Goal: Task Accomplishment & Management: Use online tool/utility

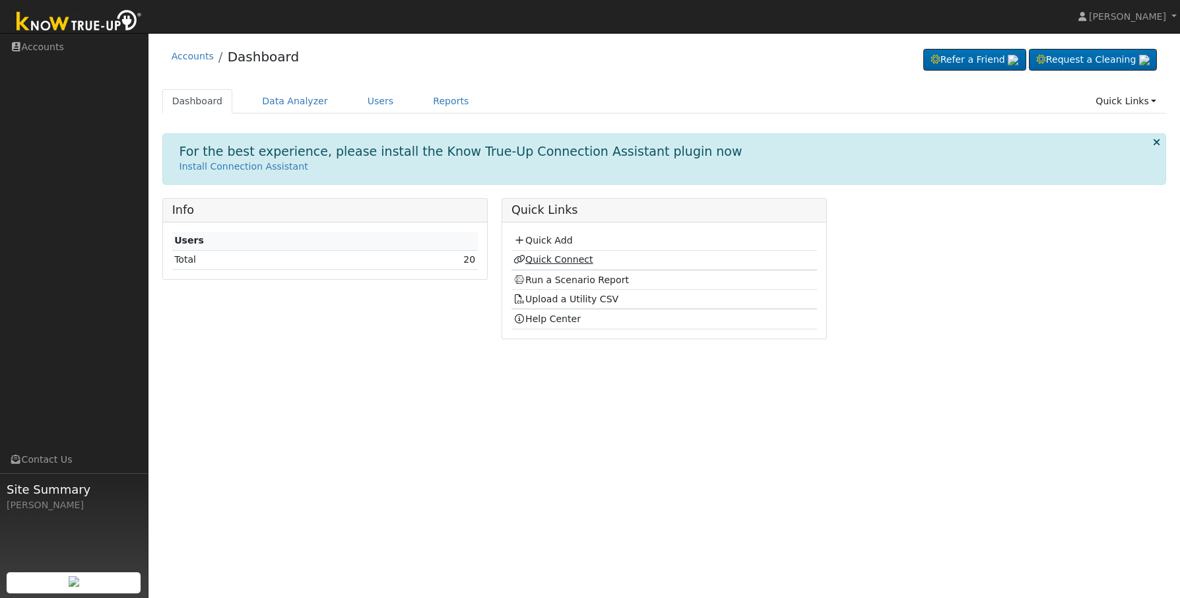
click at [560, 265] on link "Quick Connect" at bounding box center [552, 259] width 79 height 11
click at [560, 243] on link "Quick Add" at bounding box center [542, 240] width 59 height 11
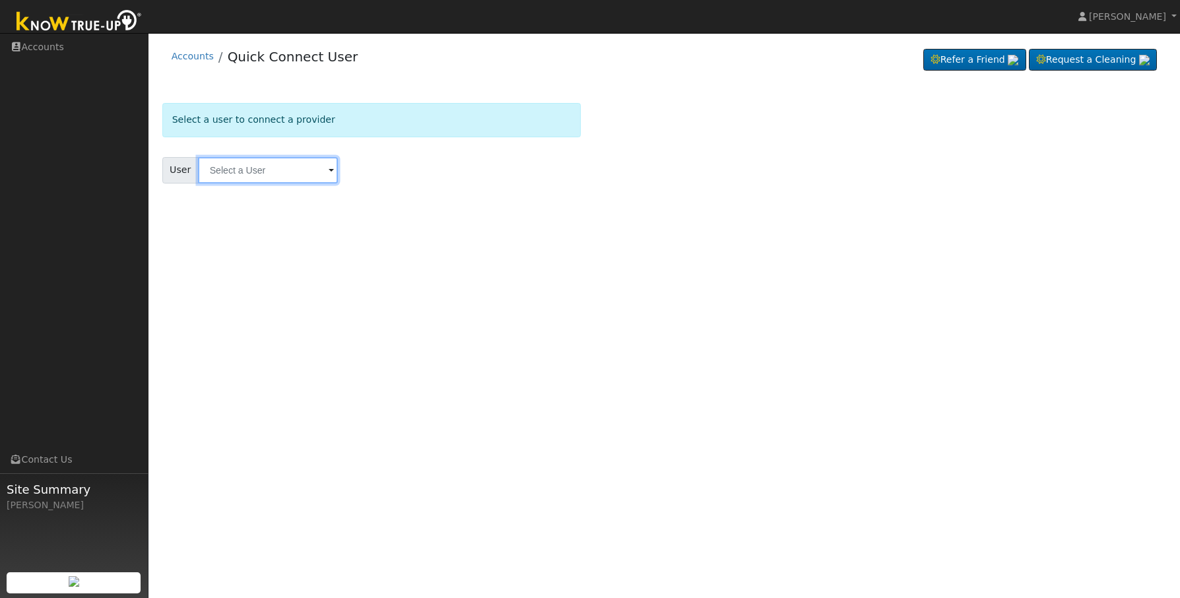
click at [283, 162] on input "text" at bounding box center [268, 170] width 140 height 26
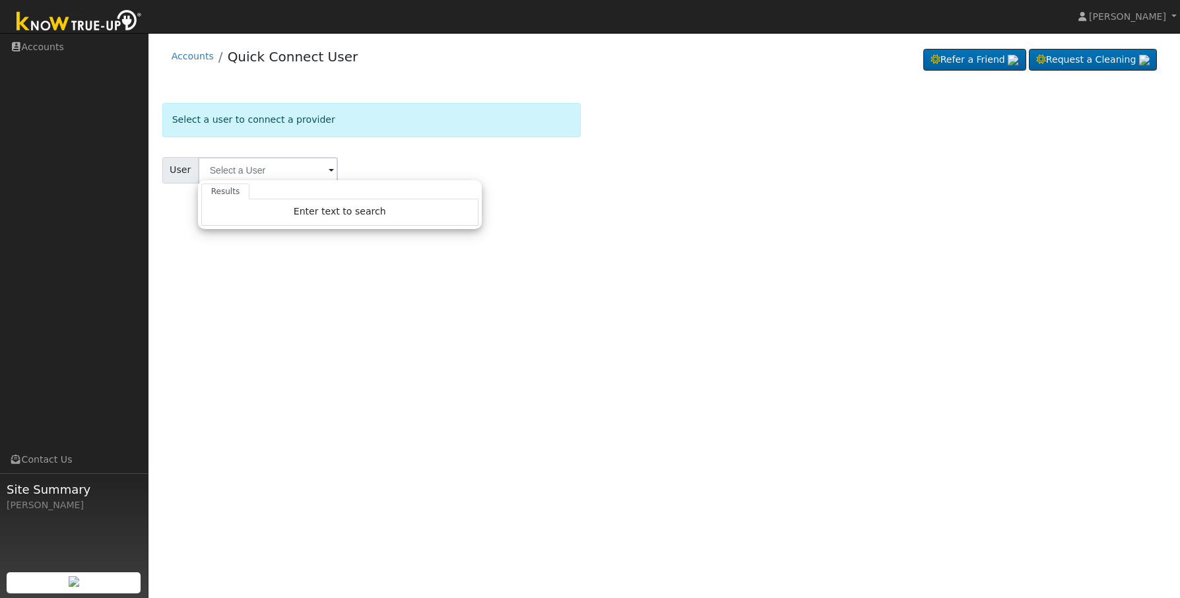
click at [498, 171] on div "User Results Enter text to search Enter text to search No history" at bounding box center [371, 170] width 418 height 26
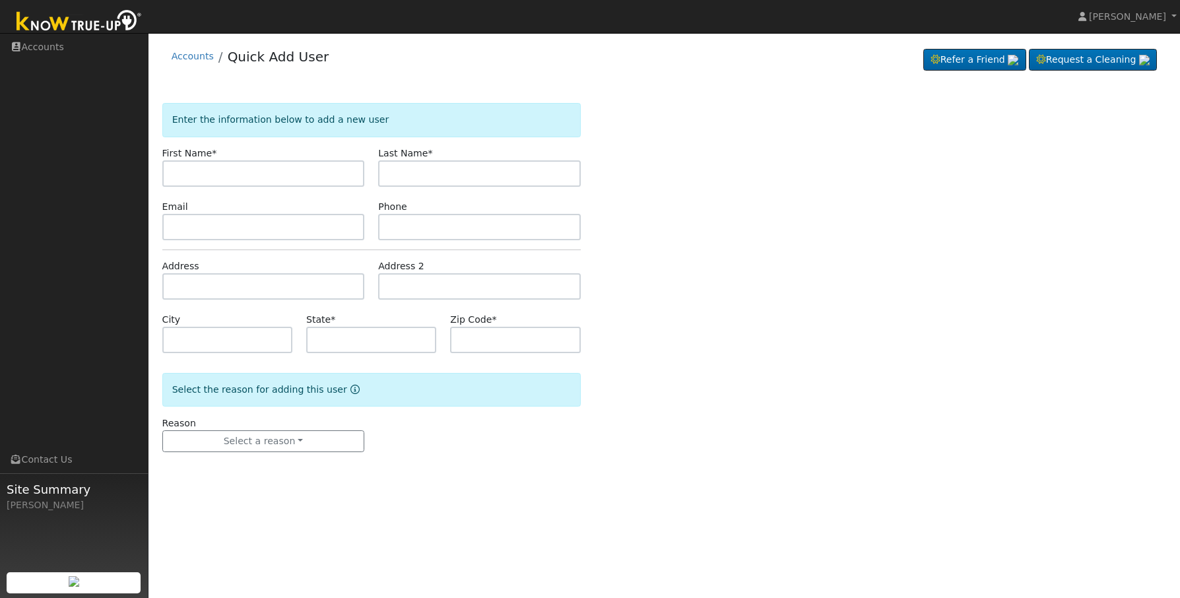
click at [336, 146] on div "First Name *" at bounding box center [263, 166] width 216 height 40
click at [278, 181] on input "text" at bounding box center [263, 173] width 203 height 26
type input "Stephanie"
type input "Maldonado"
click at [420, 226] on input "text" at bounding box center [479, 227] width 203 height 26
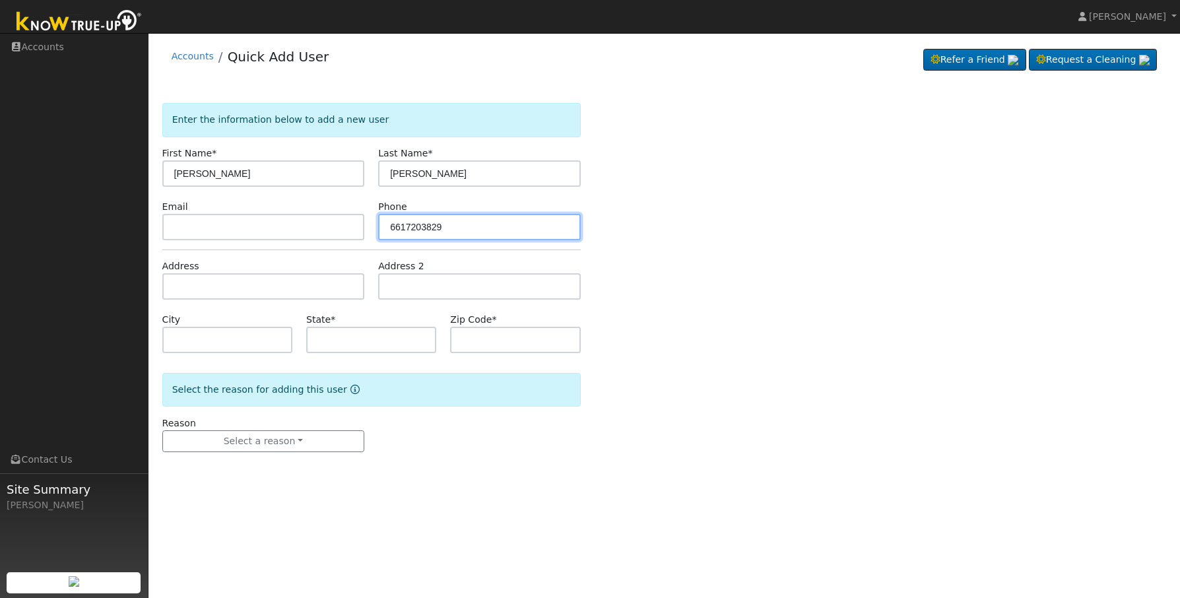
type input "6617203829"
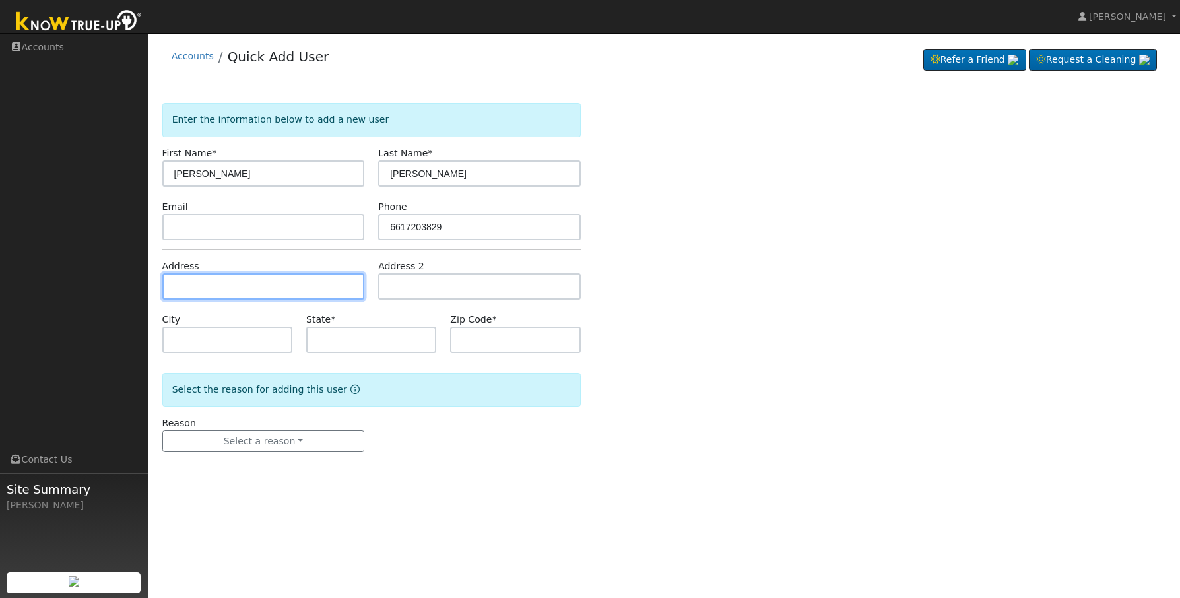
click at [207, 279] on input "text" at bounding box center [263, 286] width 203 height 26
type input "[STREET_ADDRESS]"
type input "Shafter"
type input "CA"
type input "93263"
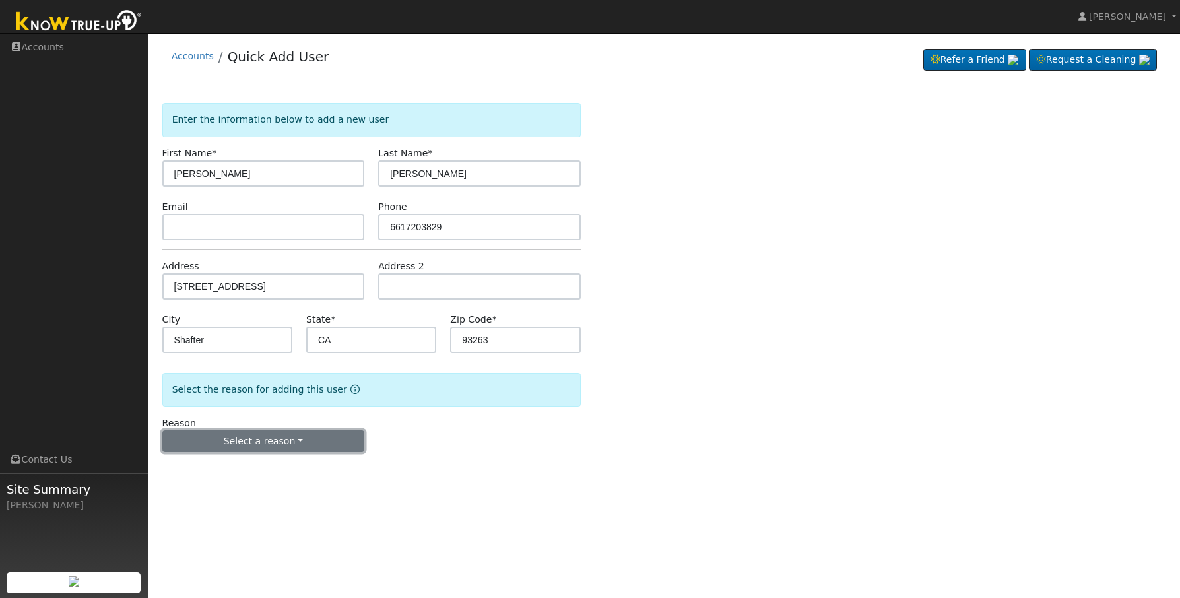
click at [271, 446] on button "Select a reason" at bounding box center [263, 441] width 203 height 22
click at [224, 468] on link "New lead" at bounding box center [236, 468] width 146 height 18
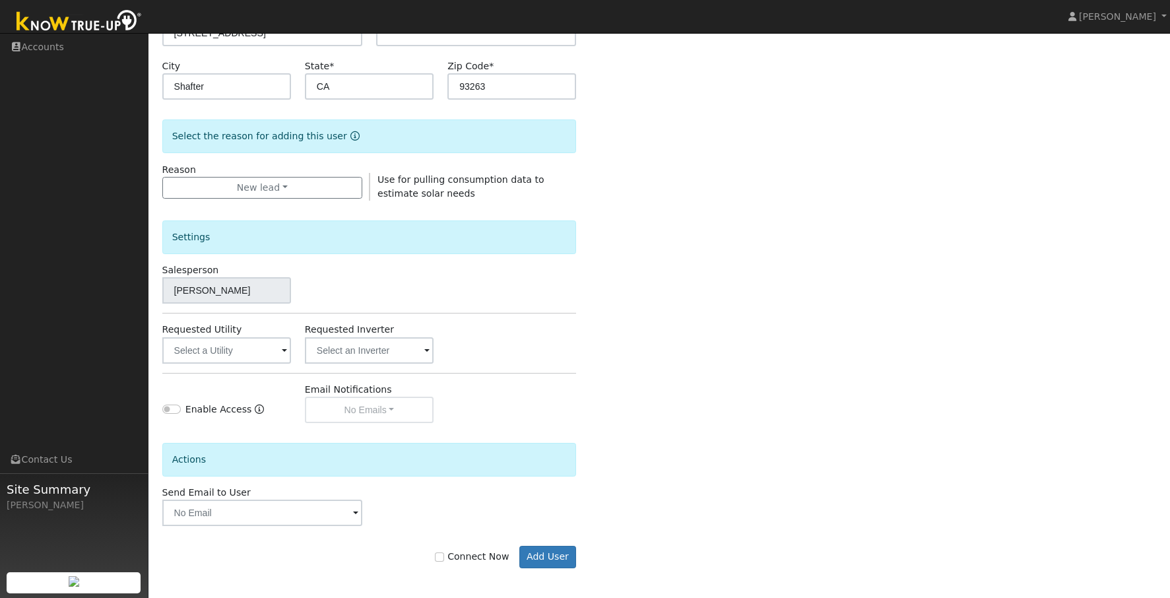
scroll to position [257, 0]
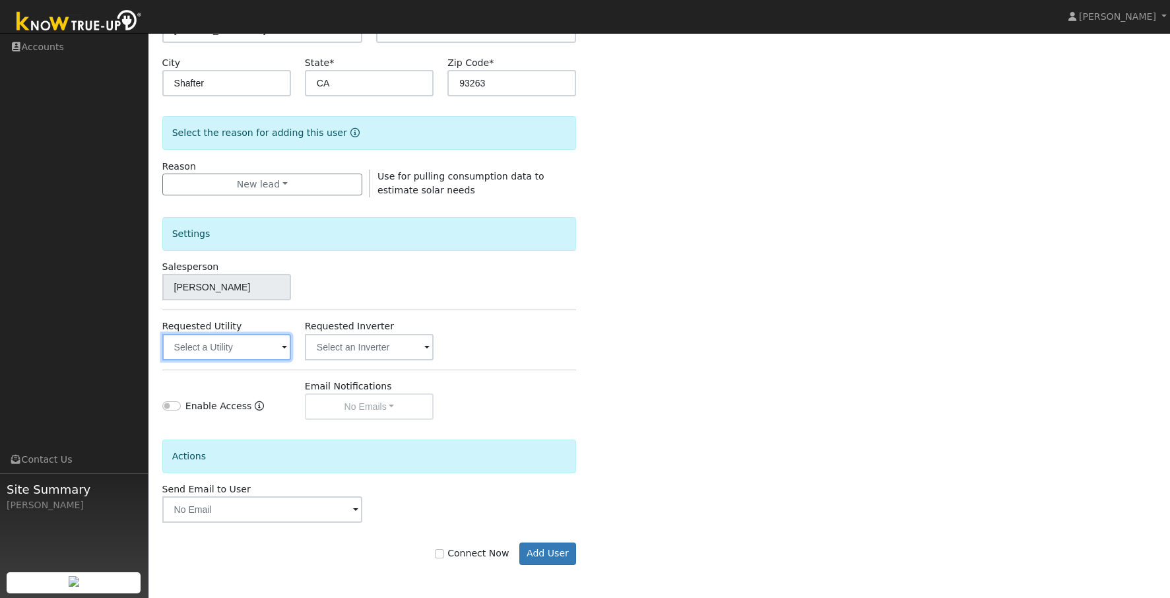
click at [244, 349] on input "text" at bounding box center [226, 347] width 129 height 26
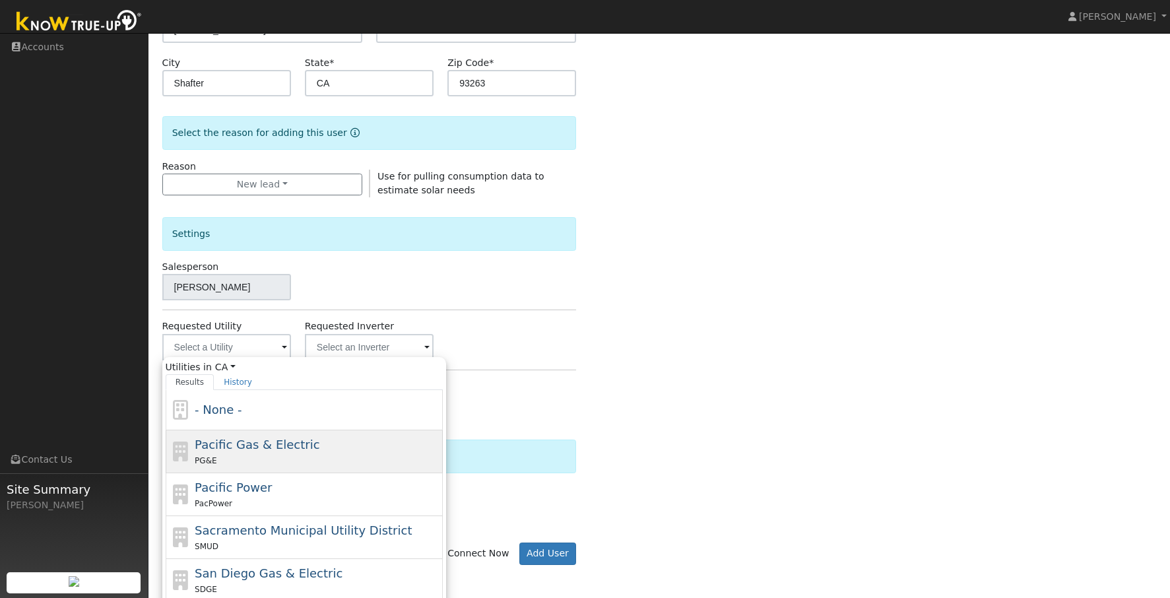
click at [301, 447] on span "Pacific Gas & Electric" at bounding box center [257, 444] width 125 height 14
type input "Pacific Gas & Electric"
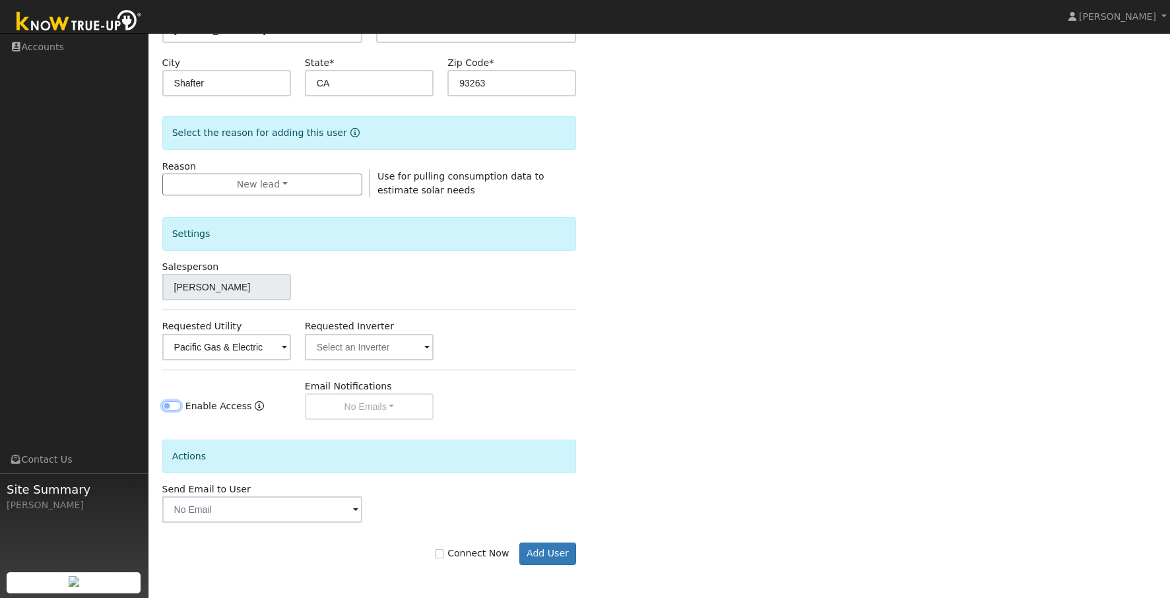
click at [174, 406] on input "Enable Access" at bounding box center [171, 405] width 18 height 9
checkbox input "true"
click at [468, 558] on label "Connect Now" at bounding box center [472, 553] width 74 height 14
click at [444, 558] on input "Connect Now" at bounding box center [439, 553] width 9 height 9
checkbox input "true"
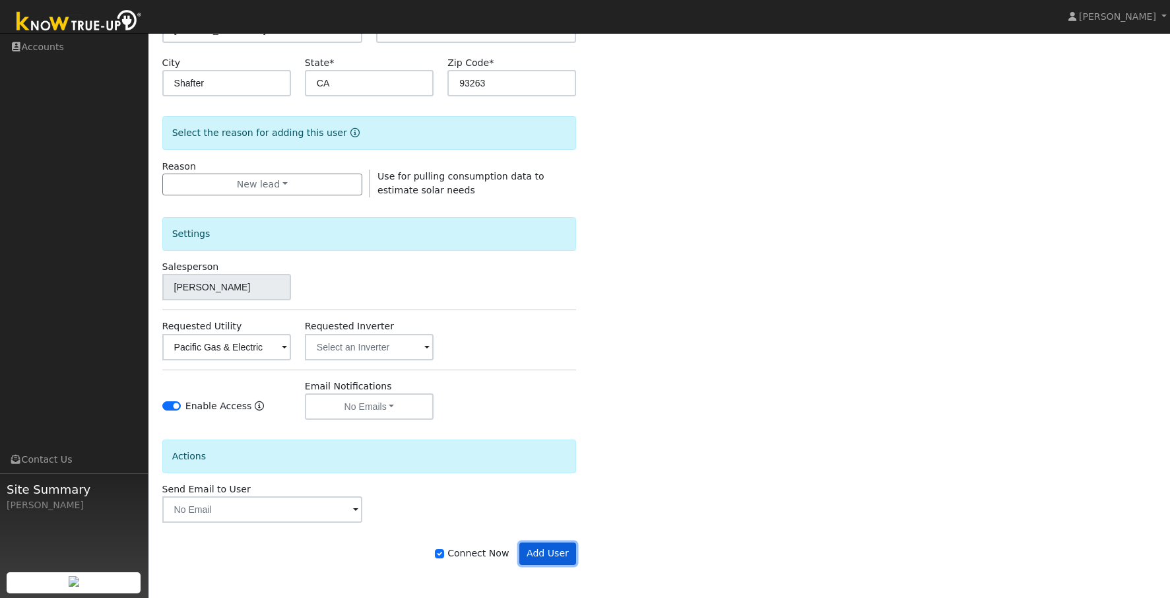
click at [548, 558] on button "Add User" at bounding box center [547, 553] width 57 height 22
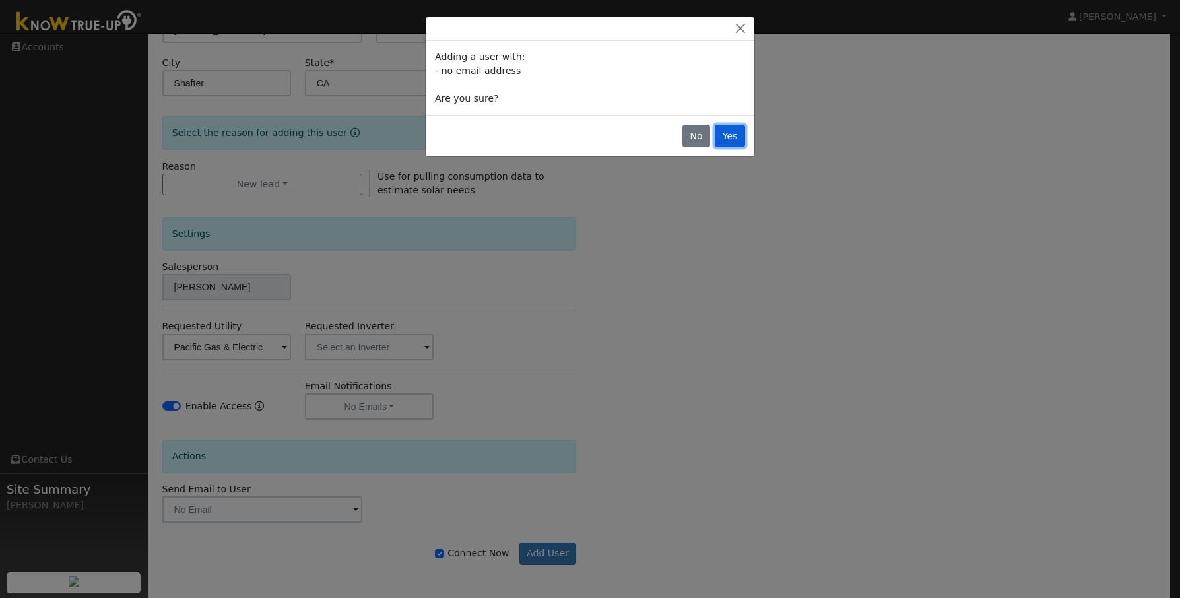
click at [730, 136] on button "Yes" at bounding box center [730, 136] width 30 height 22
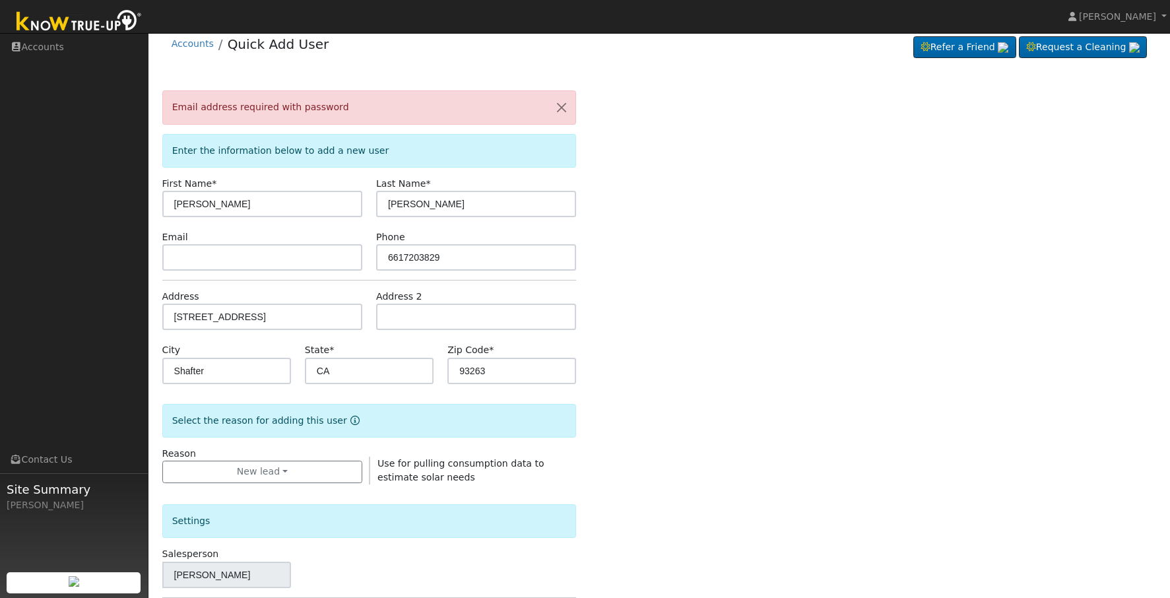
scroll to position [0, 0]
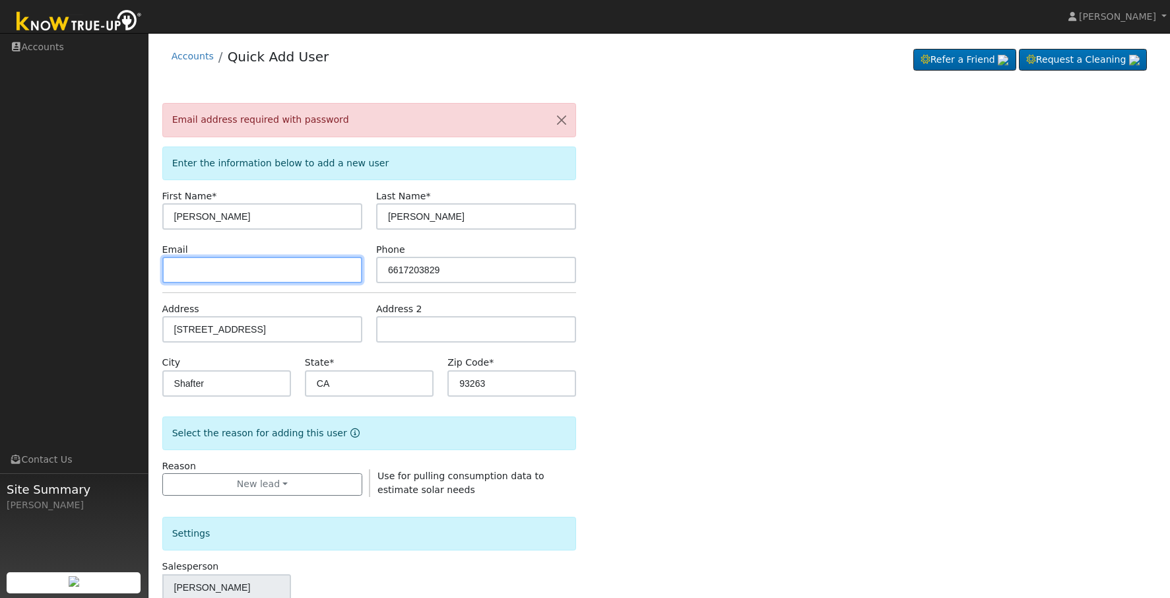
click at [286, 274] on input "text" at bounding box center [262, 270] width 200 height 26
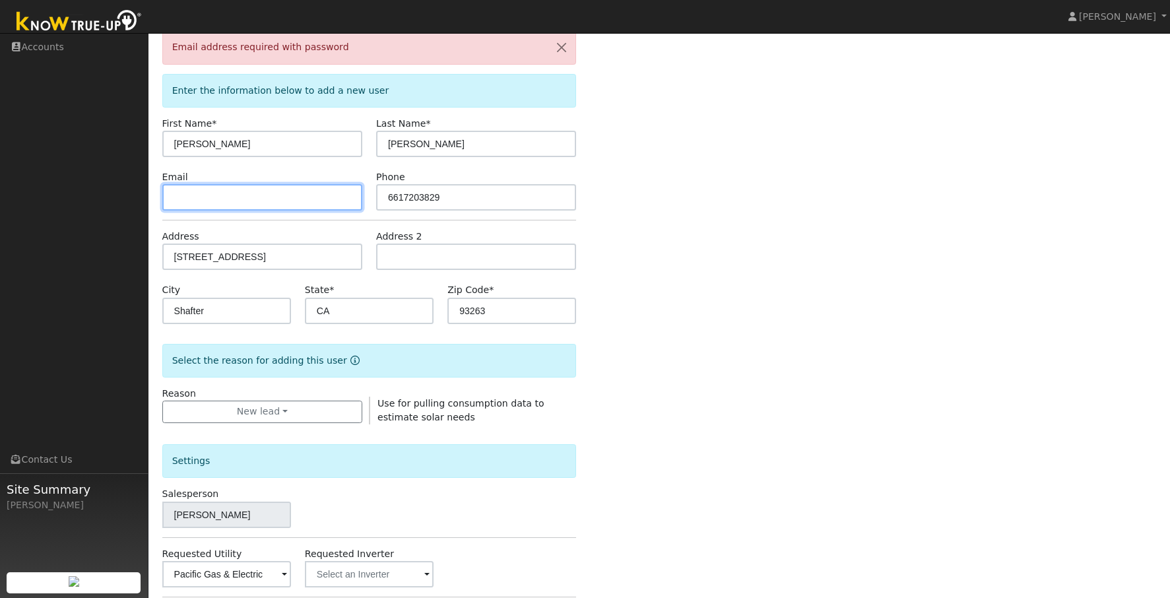
scroll to position [66, 0]
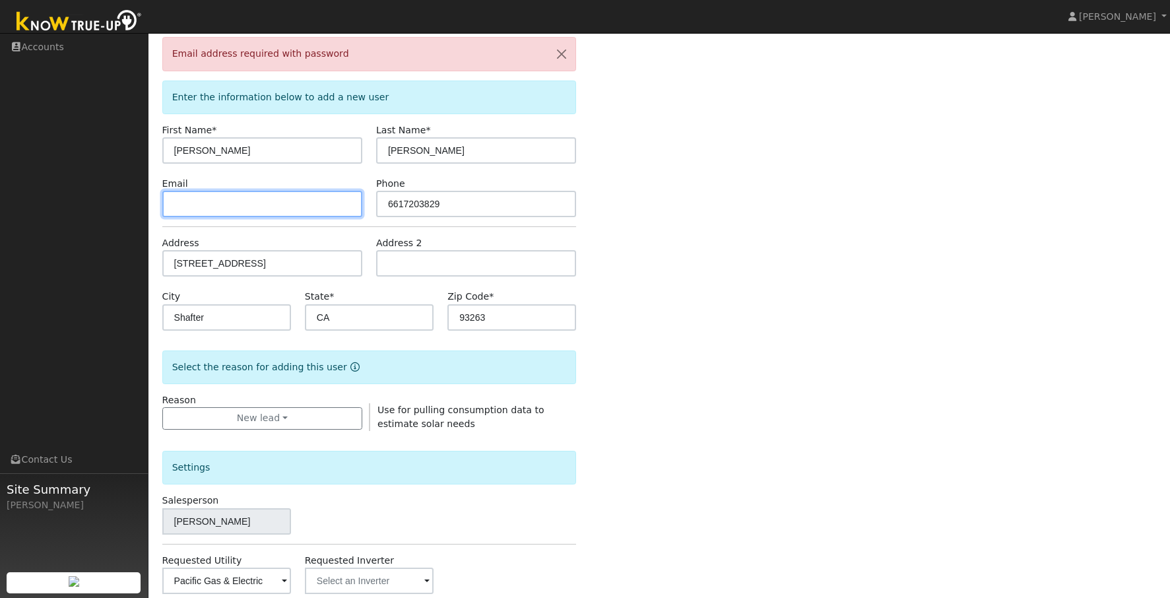
click at [243, 210] on input "text" at bounding box center [262, 204] width 200 height 26
type input "smaldonado650@gmail.com"
click at [643, 212] on div "Email address required with password Enter the information below to add a new u…" at bounding box center [659, 431] width 994 height 788
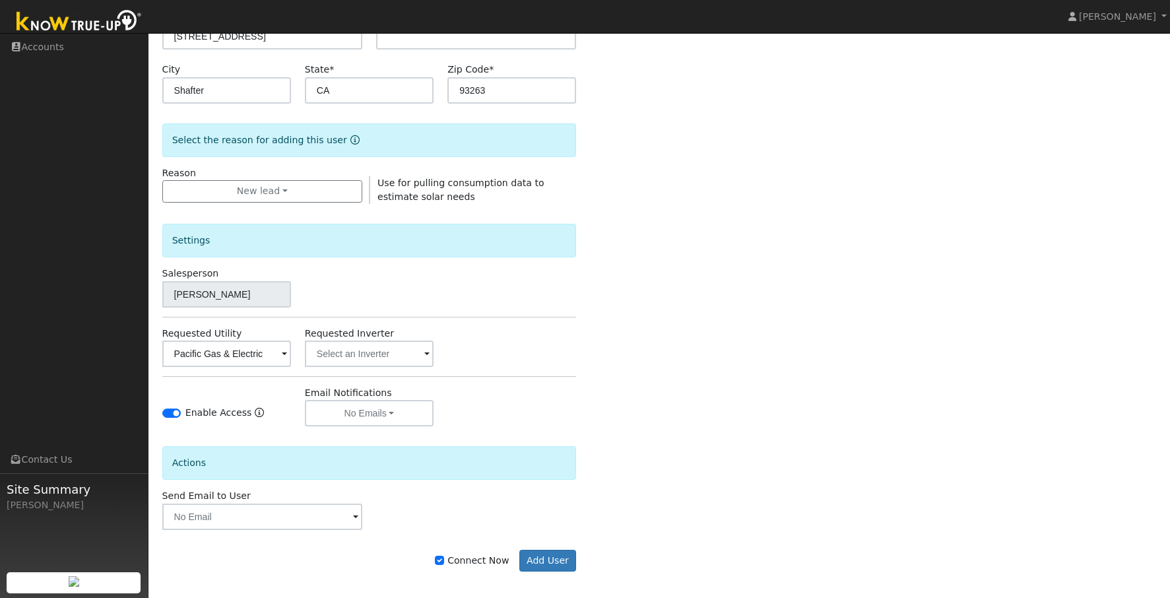
scroll to position [300, 0]
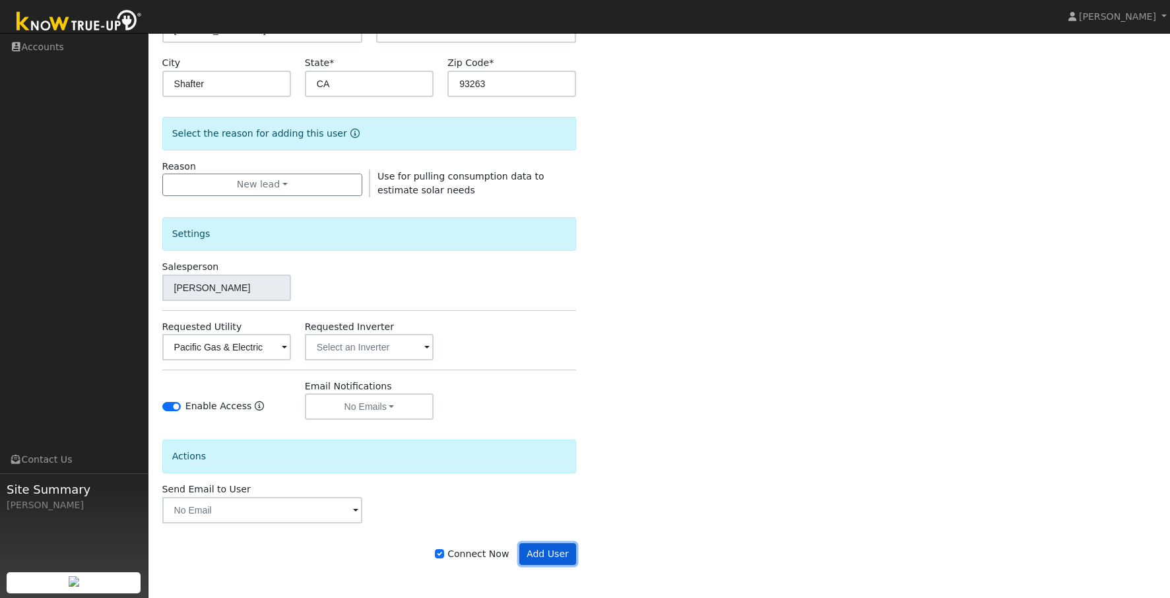
click at [563, 555] on button "Add User" at bounding box center [547, 554] width 57 height 22
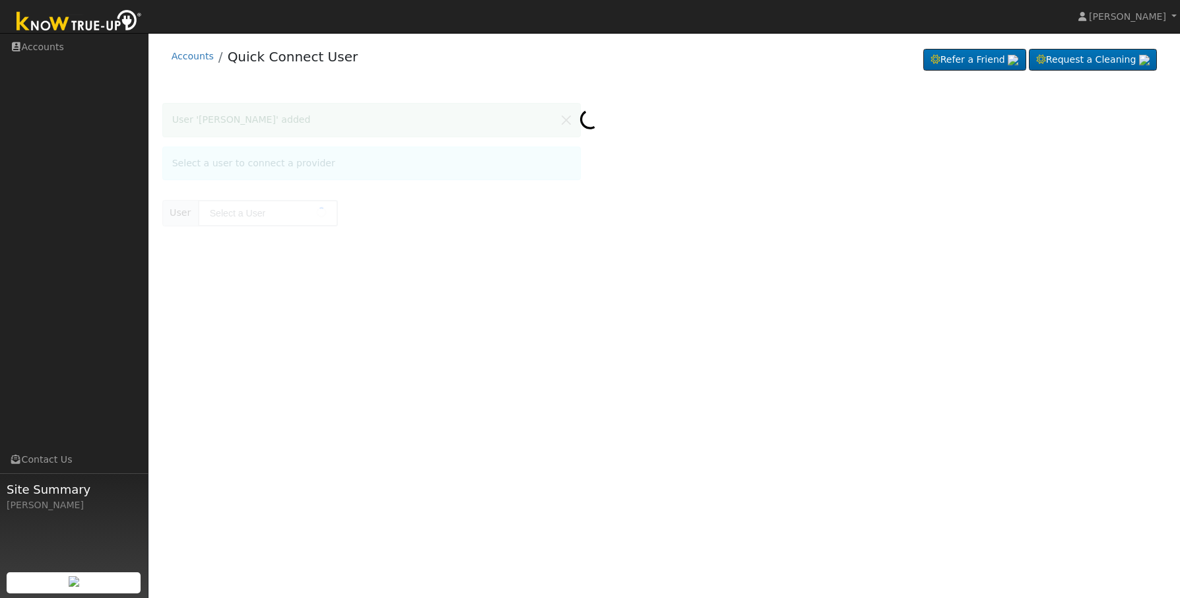
type input "[PERSON_NAME]"
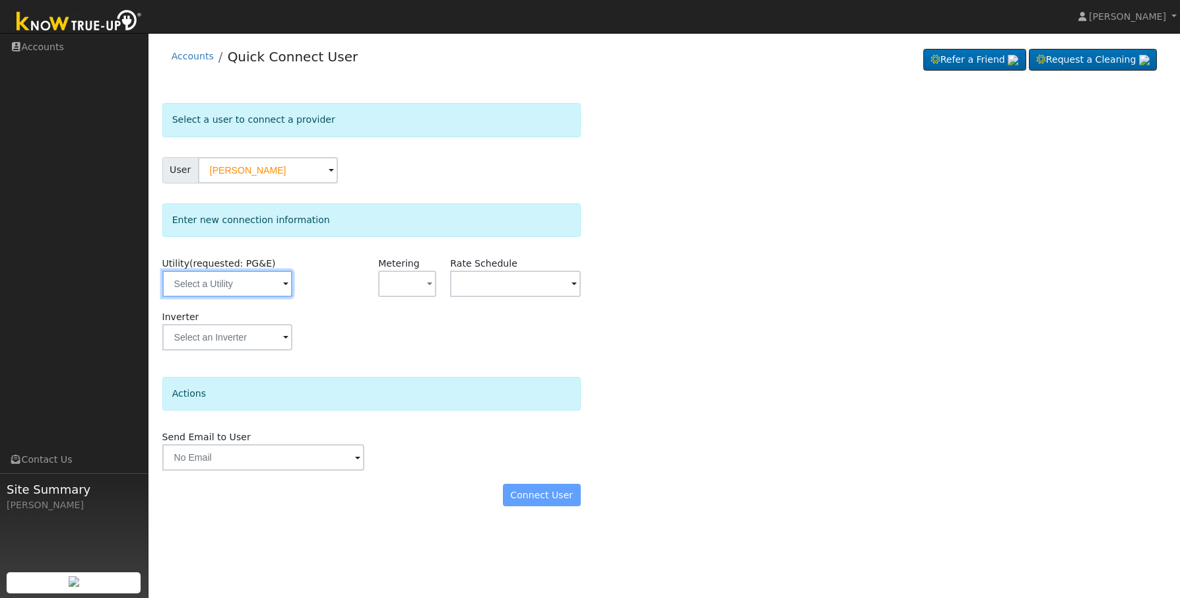
click at [274, 286] on input "text" at bounding box center [227, 284] width 130 height 26
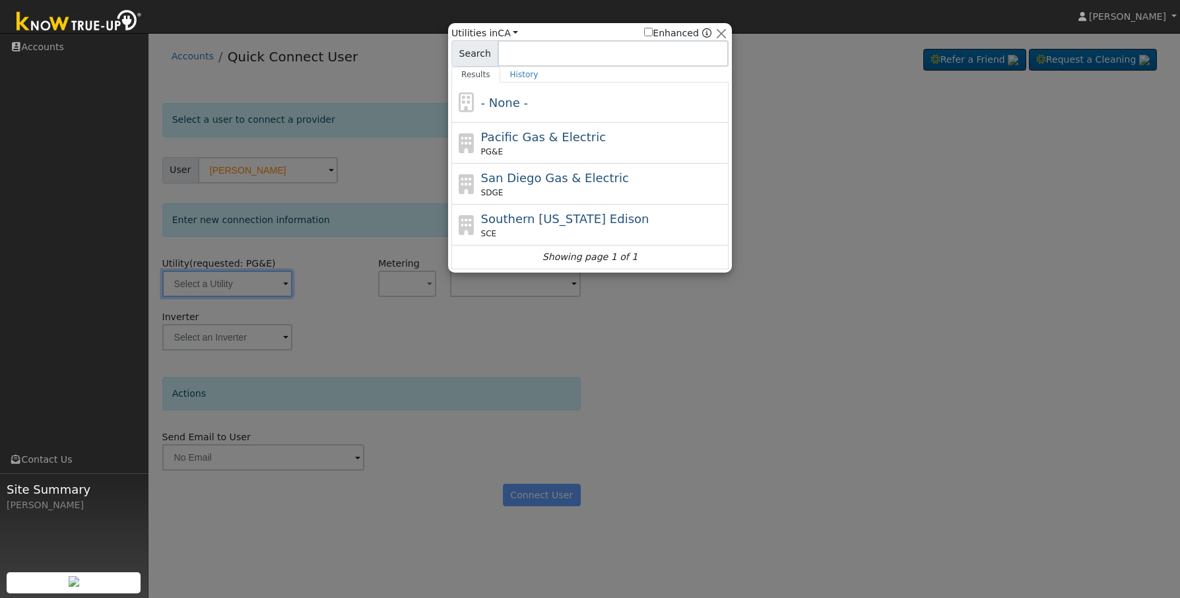
click at [587, 149] on div "PG&E" at bounding box center [603, 152] width 245 height 12
type input "PG&E"
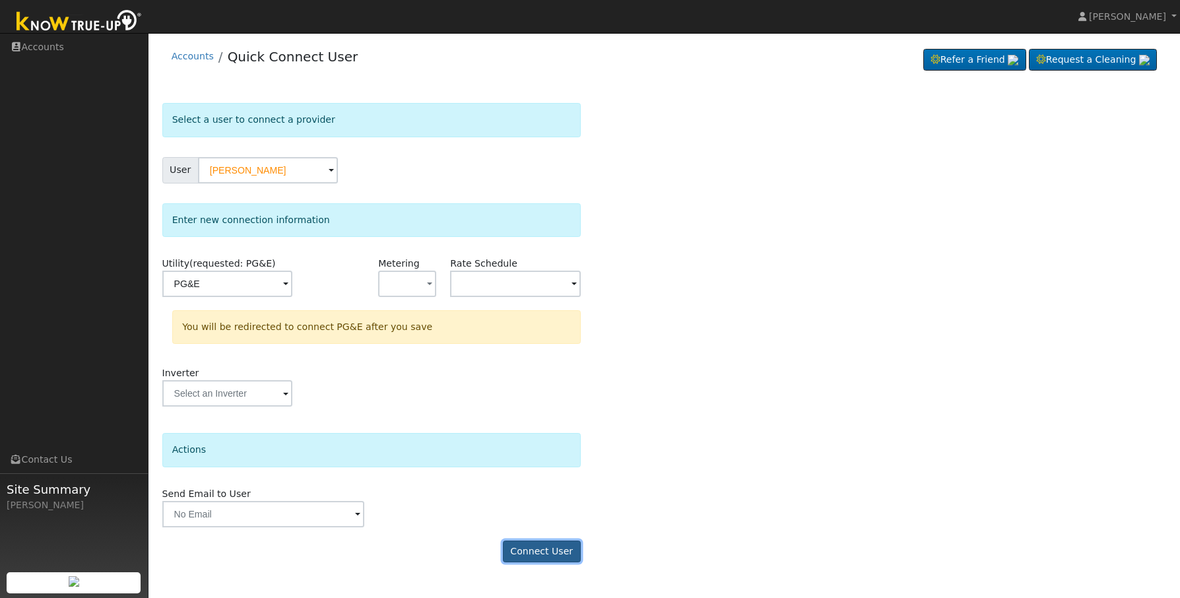
click at [563, 550] on button "Connect User" at bounding box center [542, 551] width 78 height 22
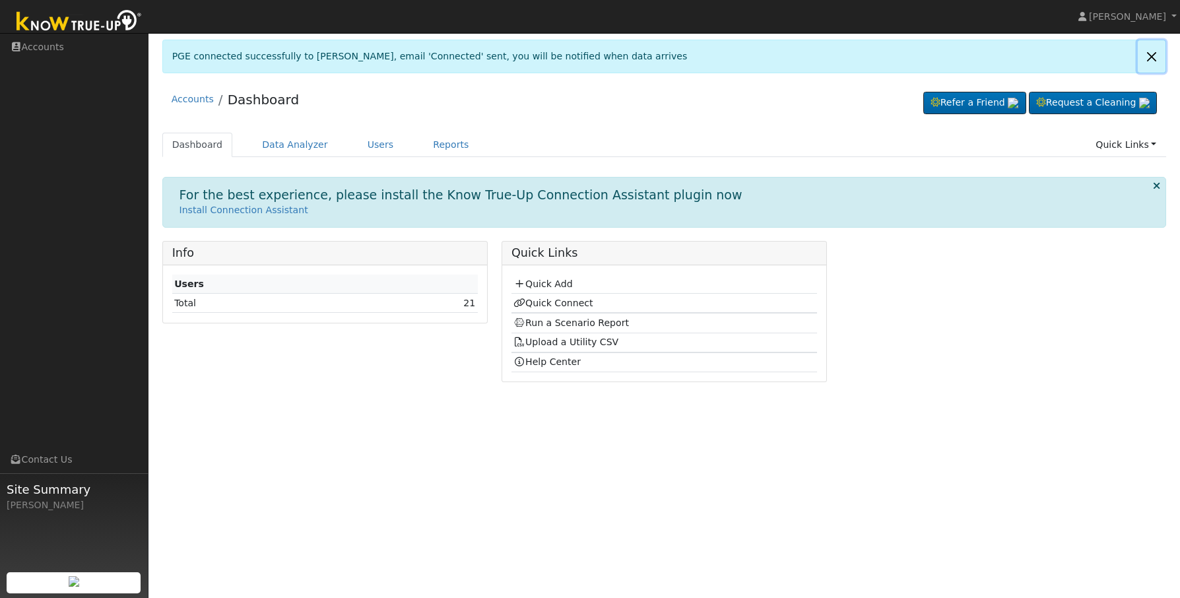
click at [1154, 65] on link at bounding box center [1152, 56] width 28 height 32
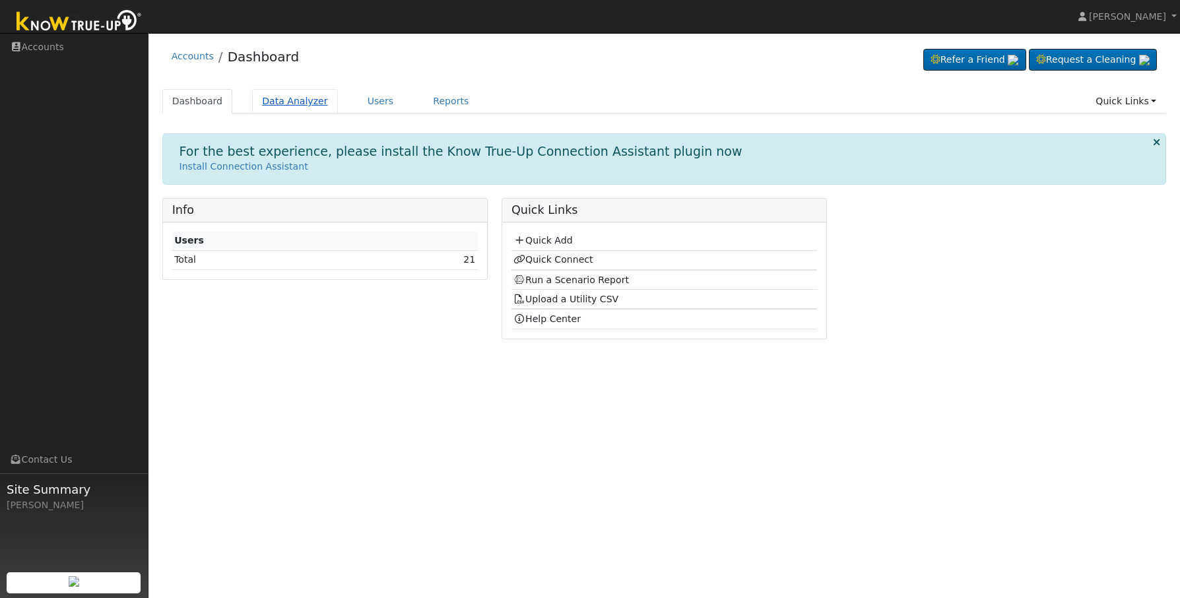
click at [283, 108] on link "Data Analyzer" at bounding box center [295, 101] width 86 height 24
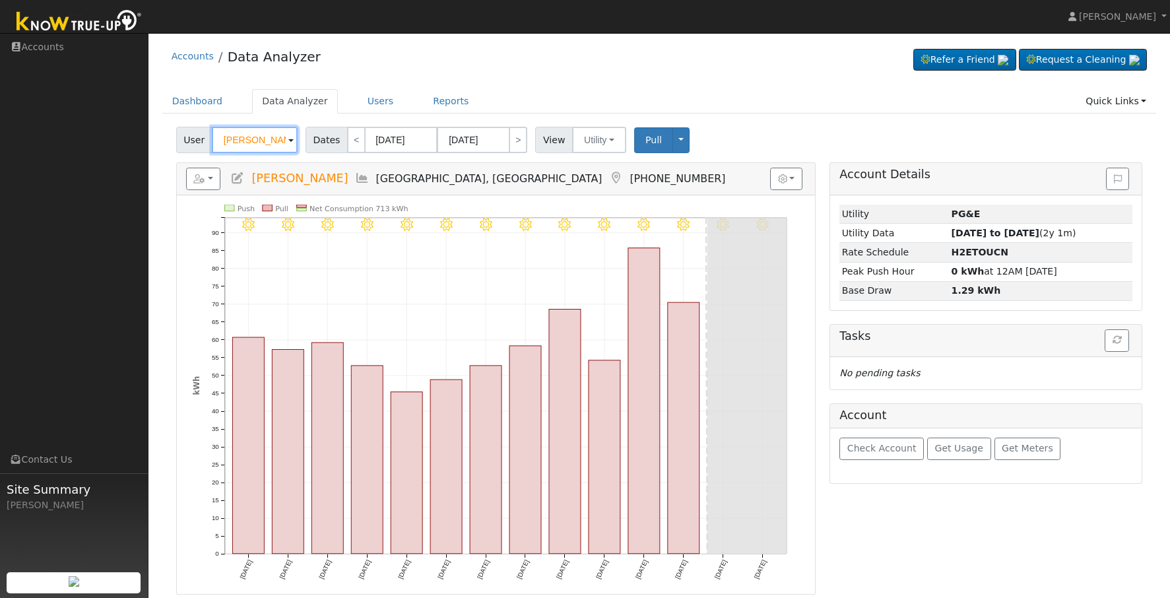
click at [247, 146] on input "[PERSON_NAME]" at bounding box center [255, 140] width 86 height 26
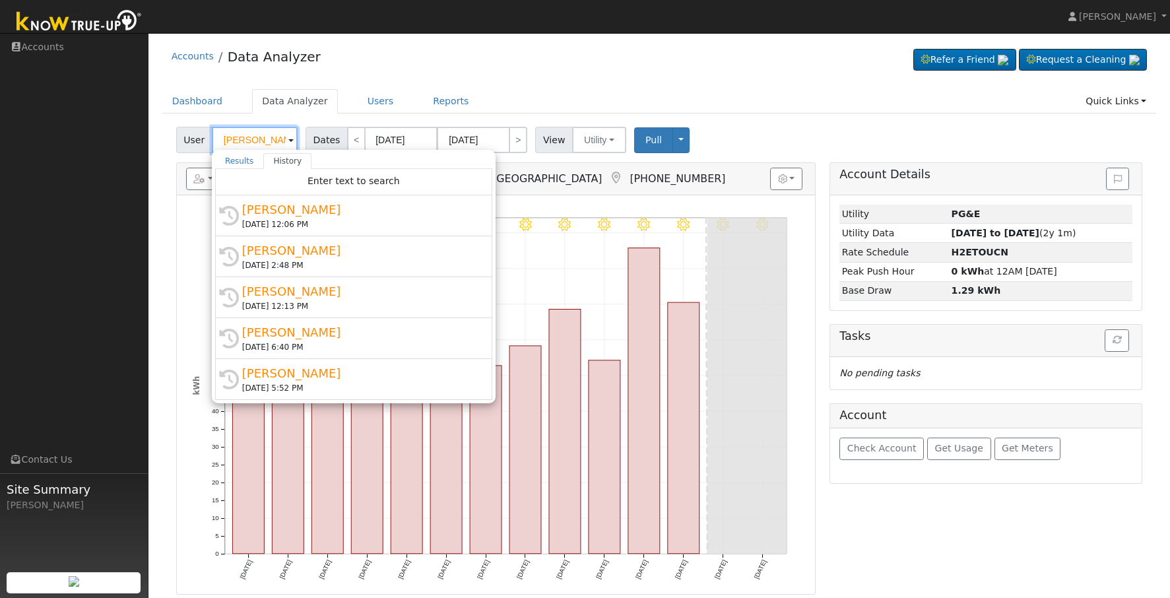
click at [247, 146] on input "Irma Flores" at bounding box center [255, 140] width 86 height 26
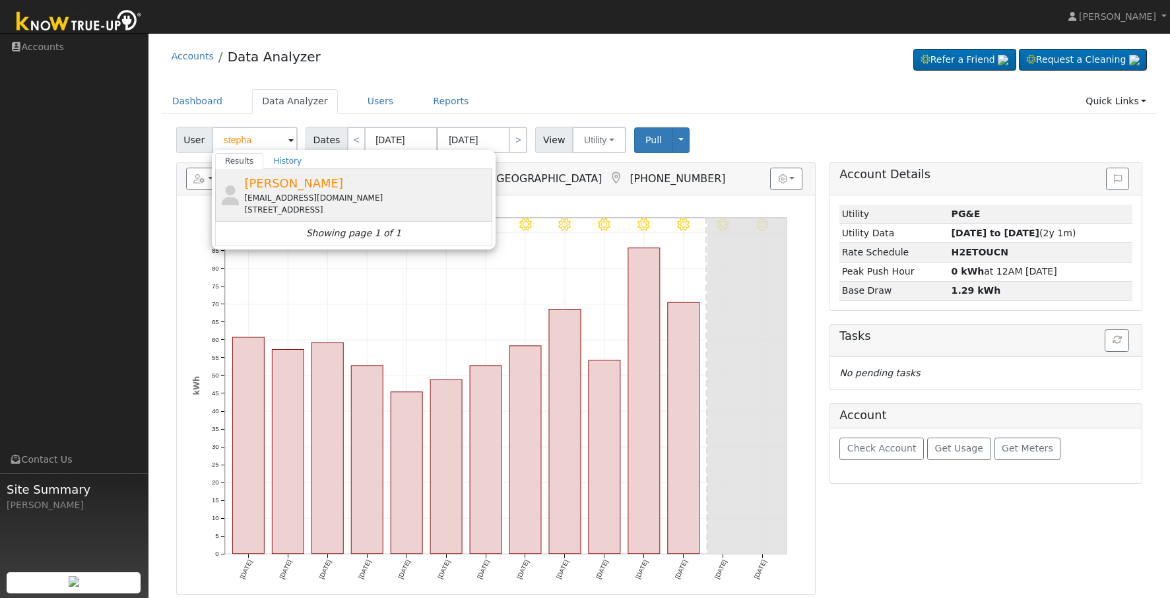
click at [284, 190] on span "Stephanie Maldonado" at bounding box center [293, 183] width 99 height 14
type input "Stephanie Maldonado"
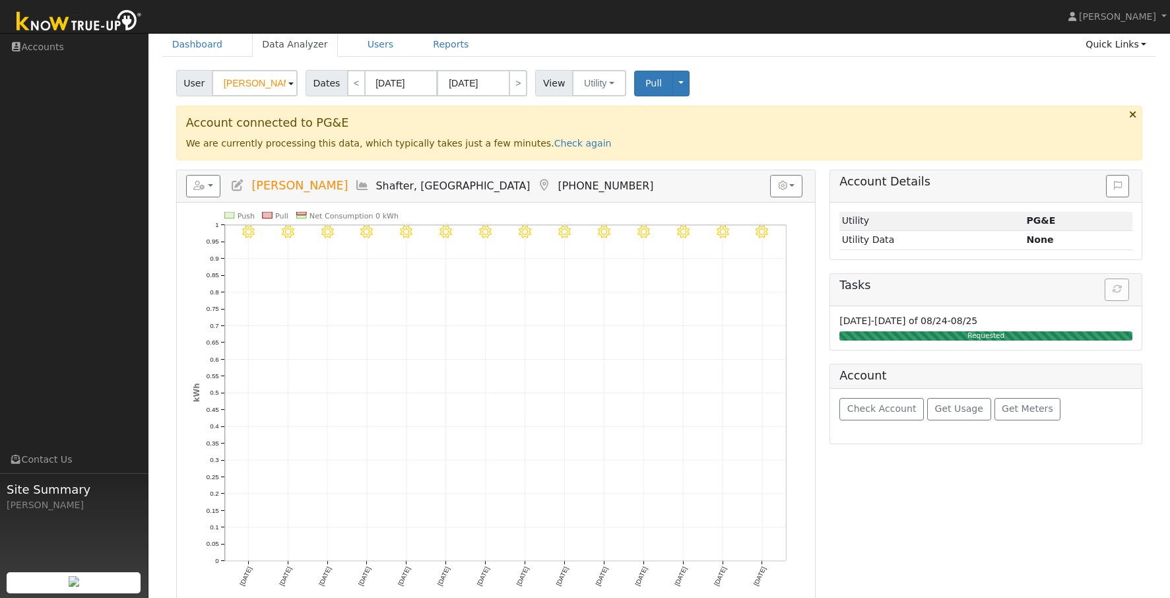
scroll to position [67, 0]
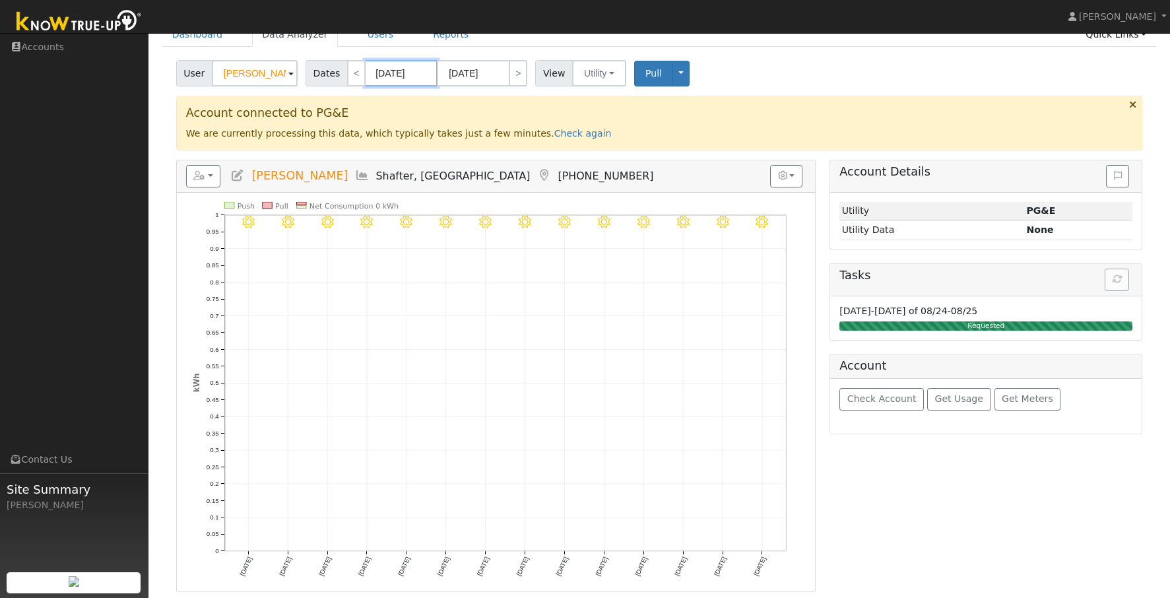
click at [406, 75] on input "08/14/2025" at bounding box center [401, 73] width 73 height 26
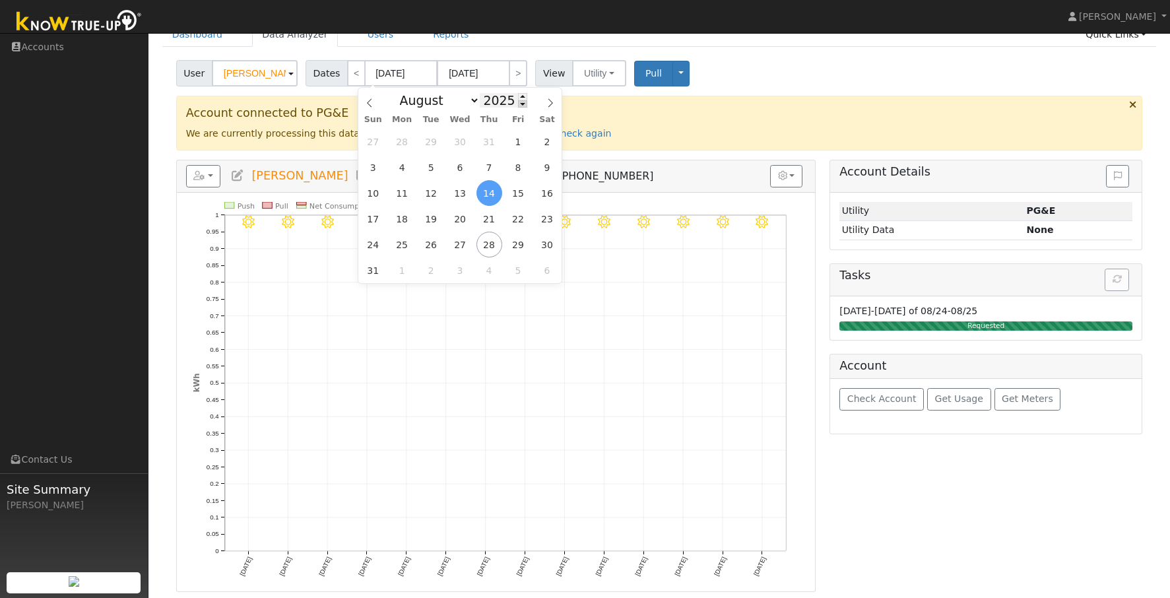
click at [518, 106] on span at bounding box center [522, 103] width 9 height 7
type input "2024"
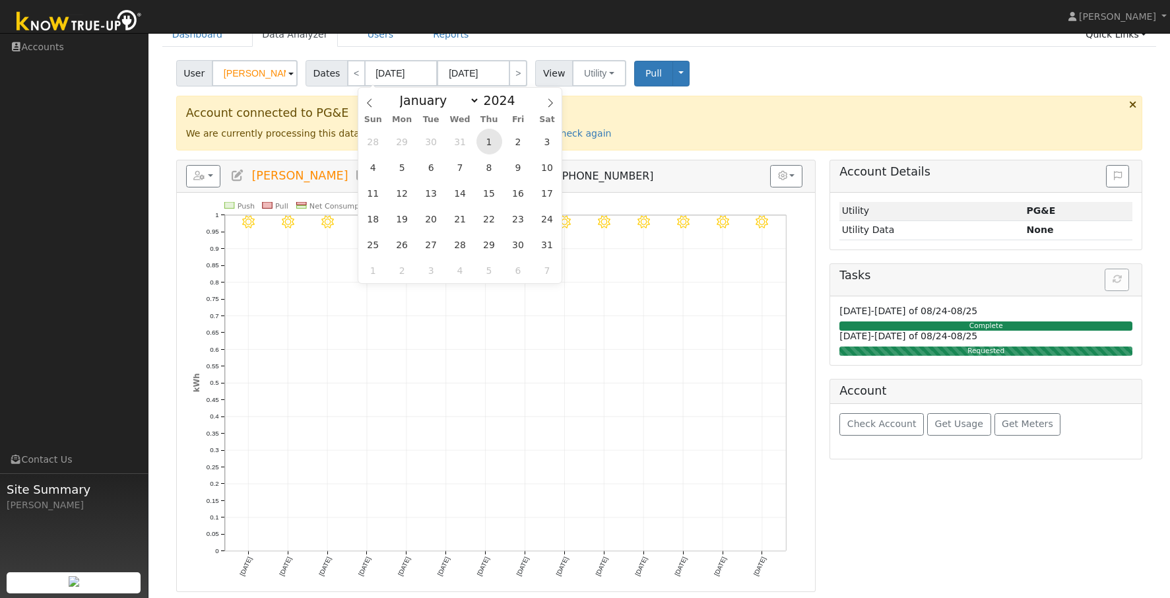
click at [492, 138] on span "1" at bounding box center [489, 142] width 26 height 26
type input "08/01/2024"
type input "08/31/2024"
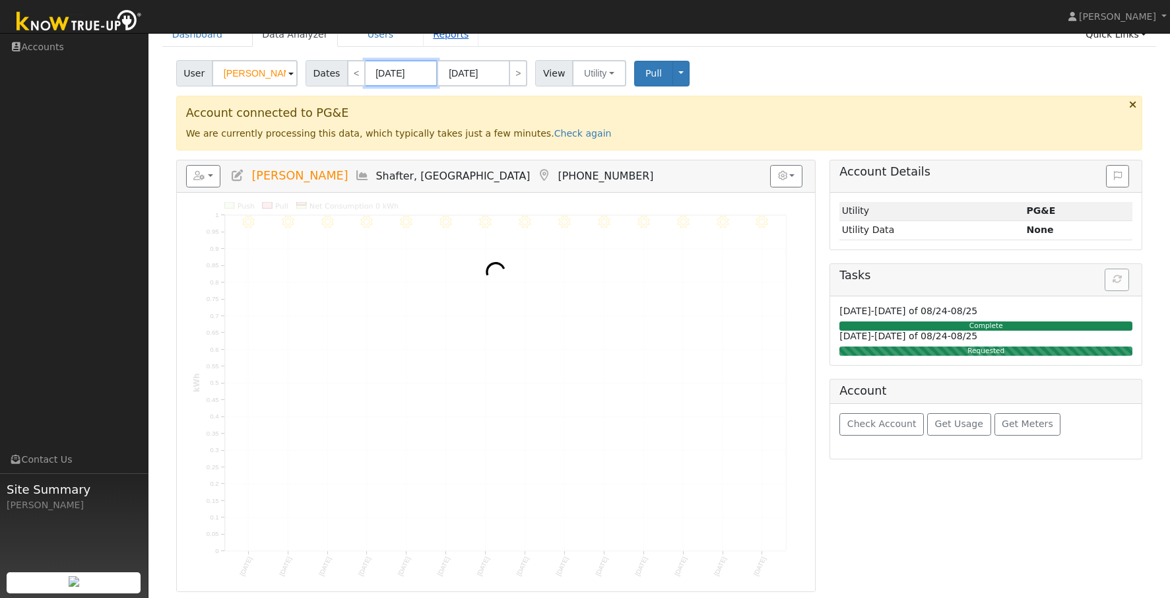
scroll to position [0, 0]
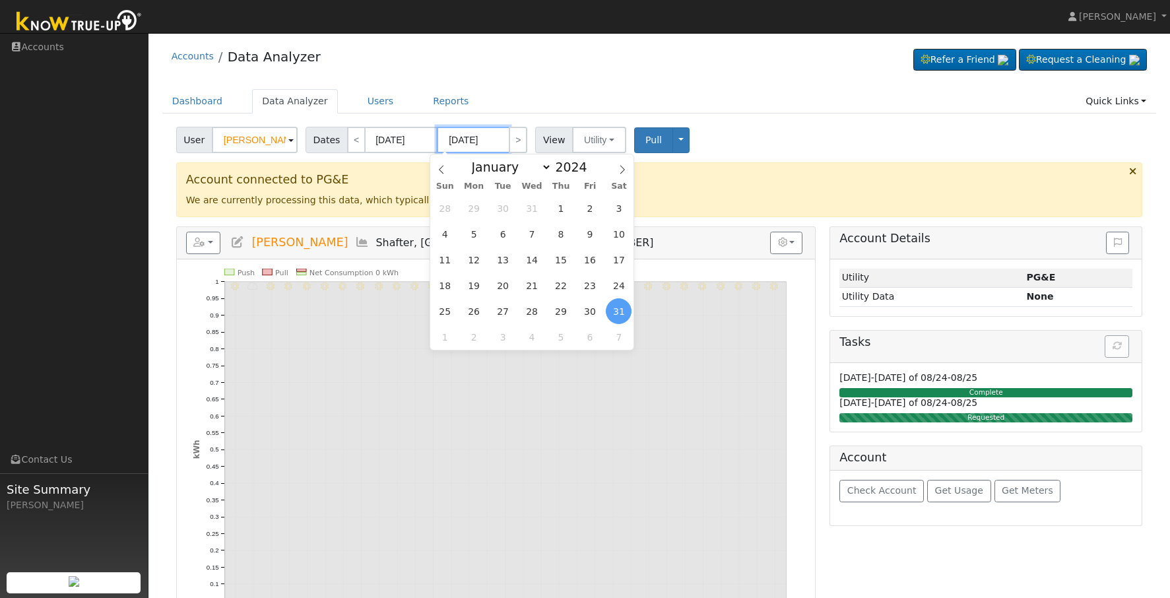
click at [478, 147] on input "08/31/2024" at bounding box center [473, 140] width 73 height 26
click at [590, 164] on span at bounding box center [594, 163] width 9 height 7
type input "2025"
click at [585, 205] on span "1" at bounding box center [590, 208] width 26 height 26
type input "08/01/2025"
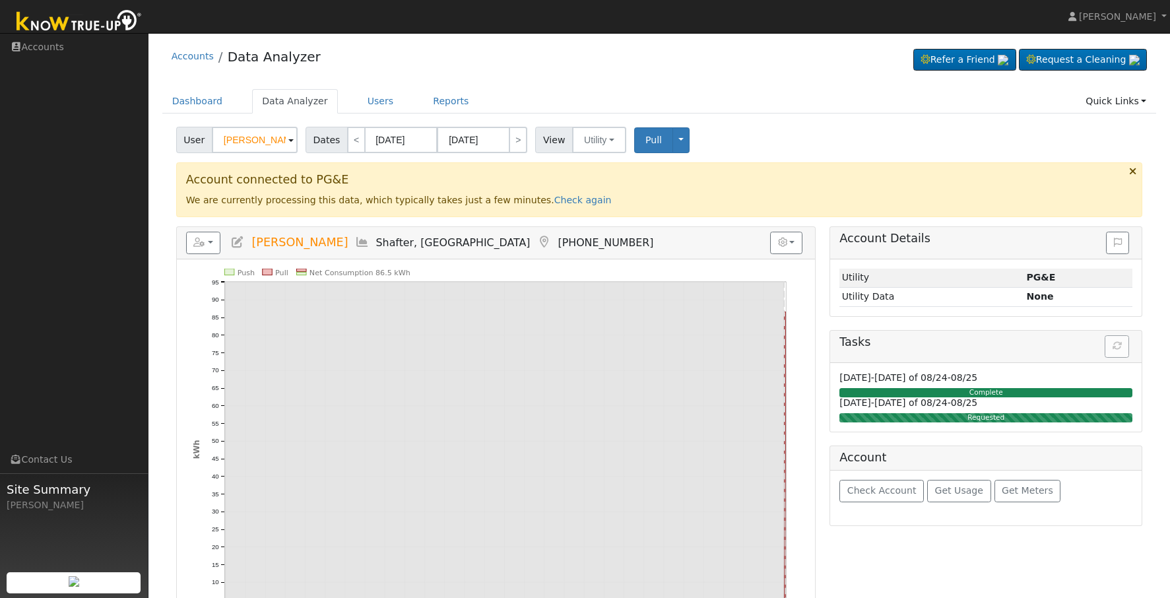
click at [837, 129] on div "User Stephanie Maldonado Account Default Account Default Account 650 Sunset Ave…" at bounding box center [659, 137] width 971 height 31
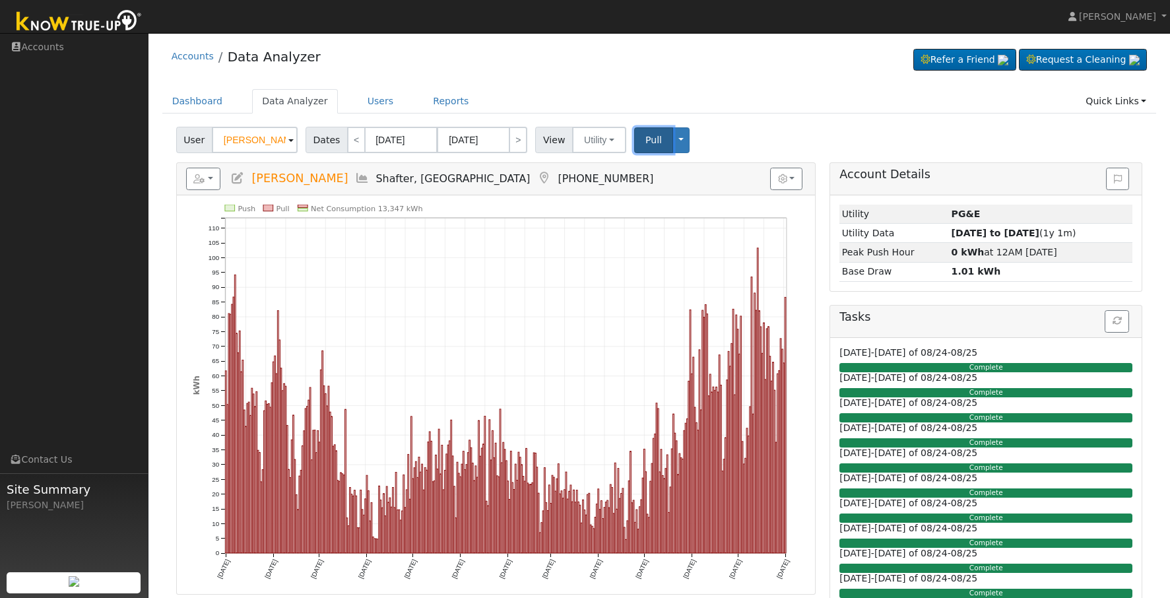
click at [645, 142] on span "Pull" at bounding box center [653, 140] width 16 height 11
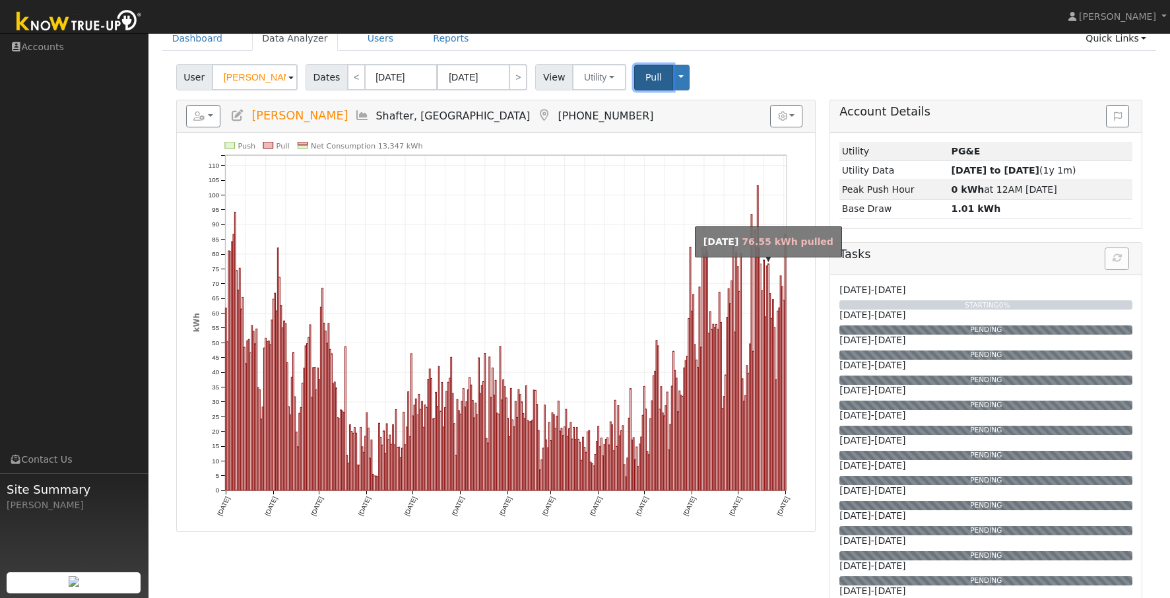
scroll to position [66, 0]
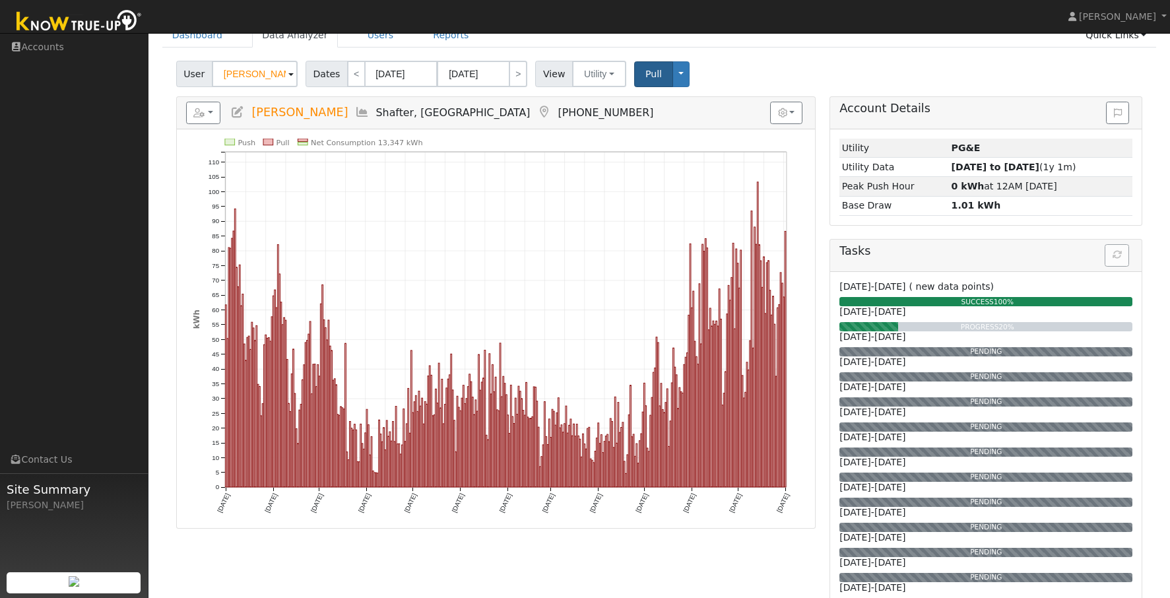
click at [501, 358] on rect "onclick=""" at bounding box center [499, 415] width 1 height 144
type input "01/27/2025"
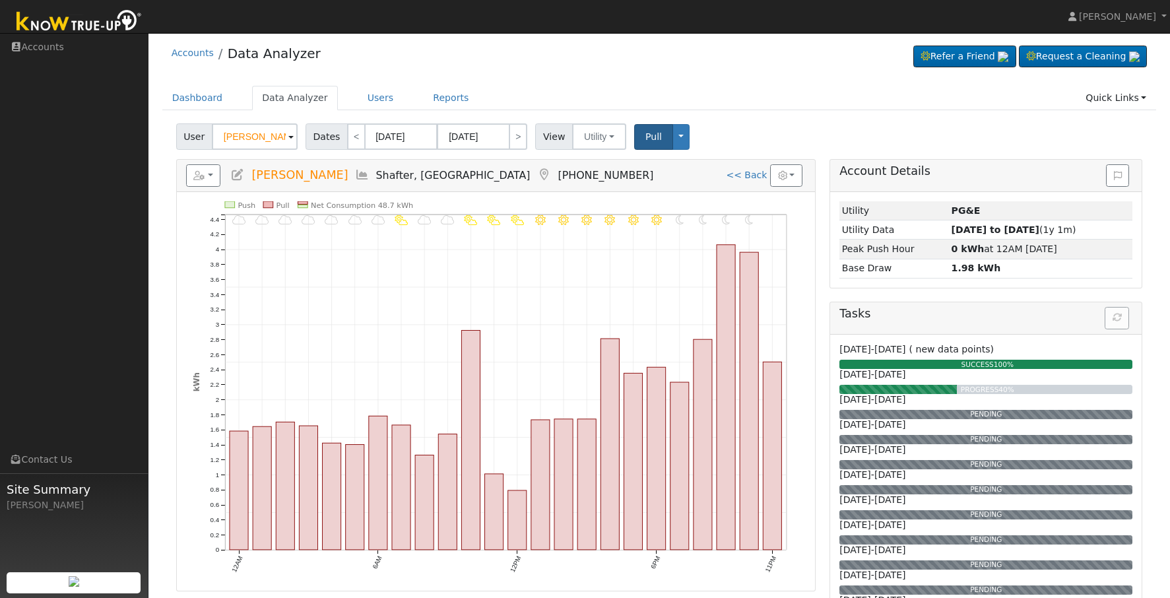
scroll to position [0, 0]
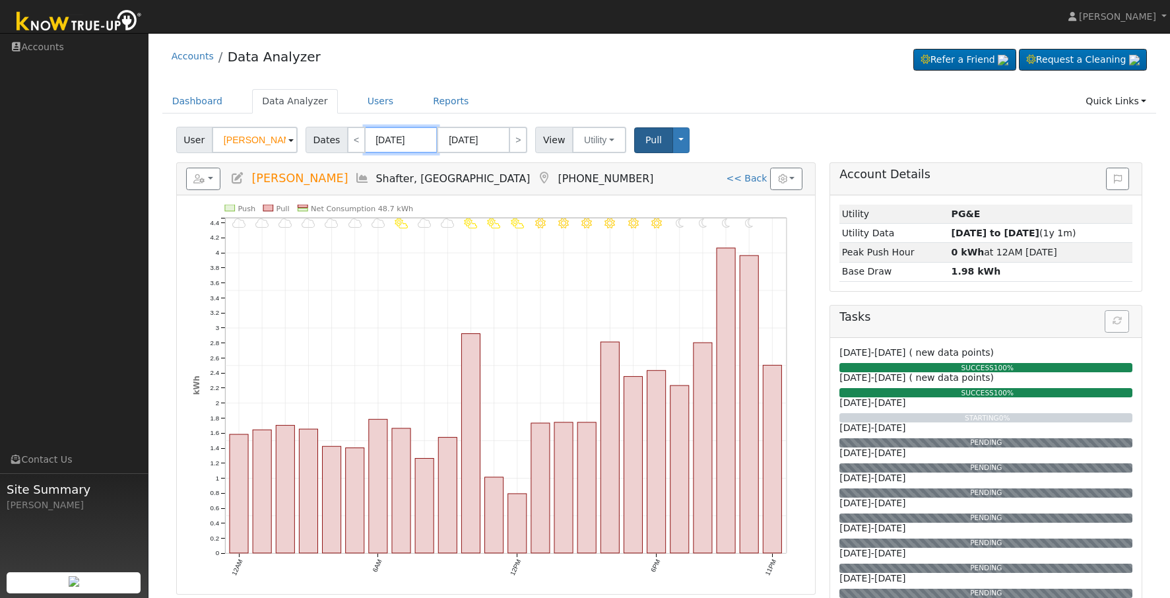
click at [410, 148] on input "01/27/2025" at bounding box center [401, 140] width 73 height 26
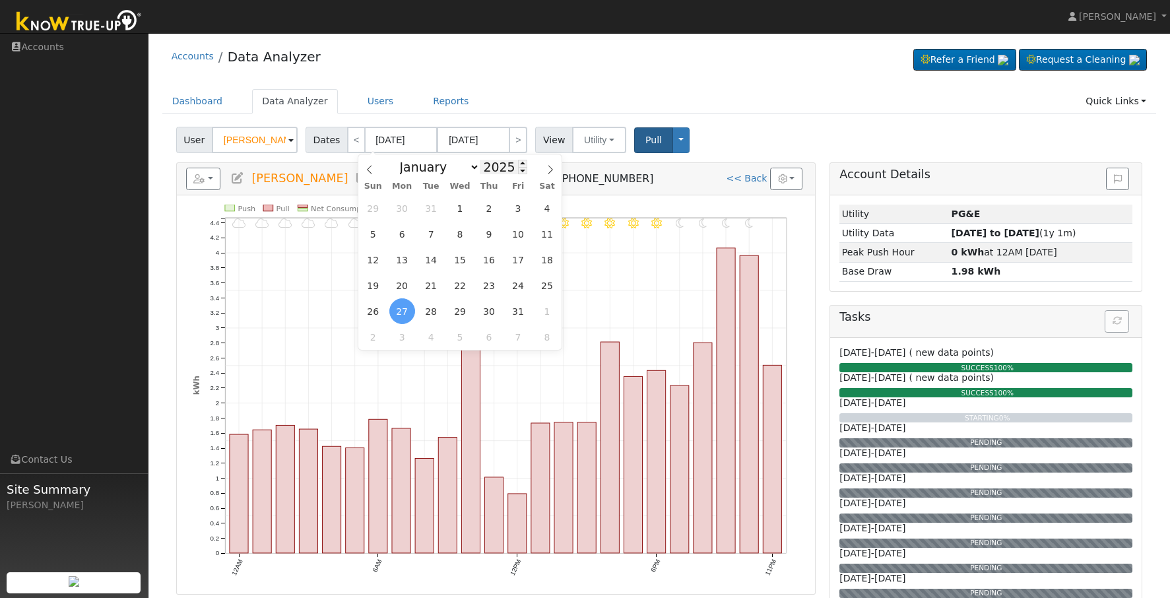
click at [502, 166] on input "2025" at bounding box center [504, 167] width 48 height 15
click at [457, 166] on select "January February March April May June July August September October November De…" at bounding box center [436, 167] width 86 height 16
select select "7"
click at [403, 159] on select "January February March April May June July August September October November De…" at bounding box center [436, 167] width 86 height 16
click at [511, 207] on span "1" at bounding box center [518, 208] width 26 height 26
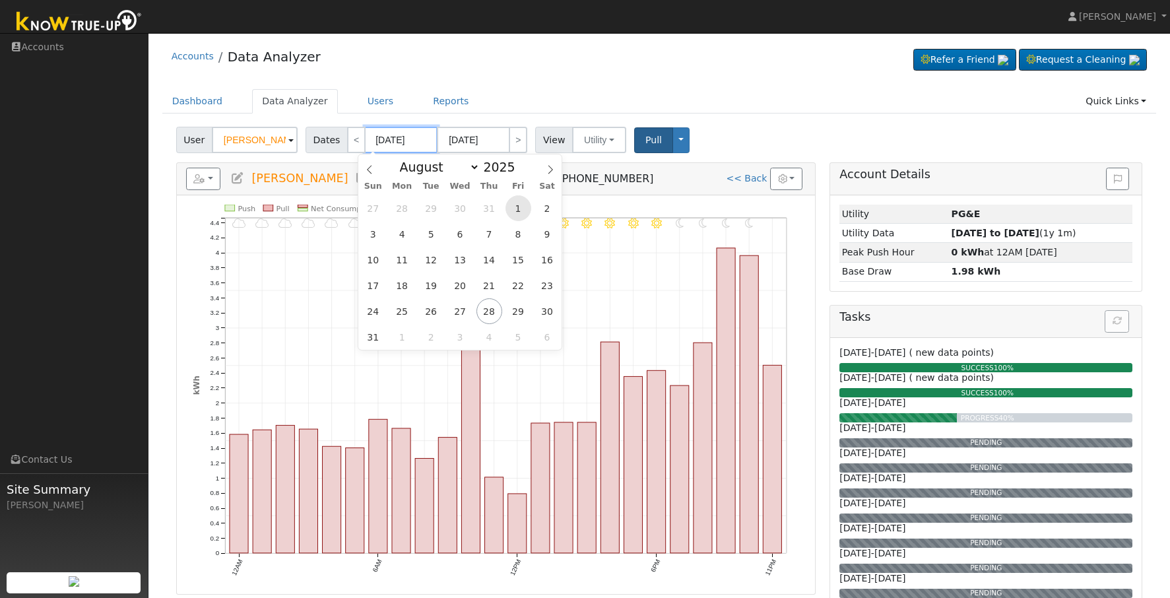
type input "08/01/2025"
type input "08/31/2025"
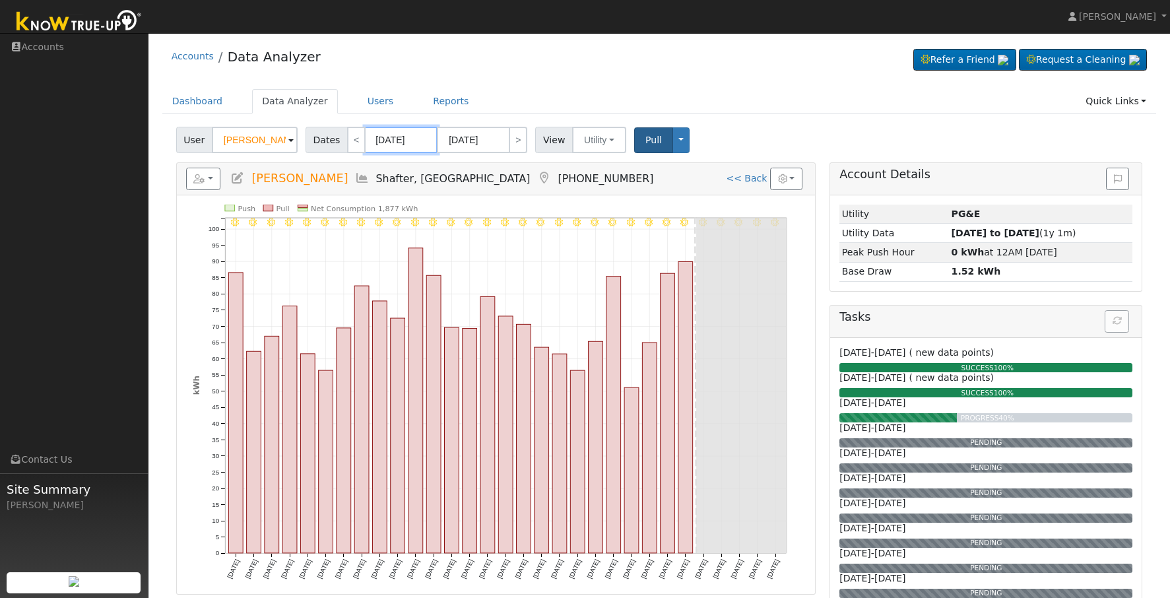
click at [422, 145] on input "08/01/2025" at bounding box center [401, 140] width 73 height 26
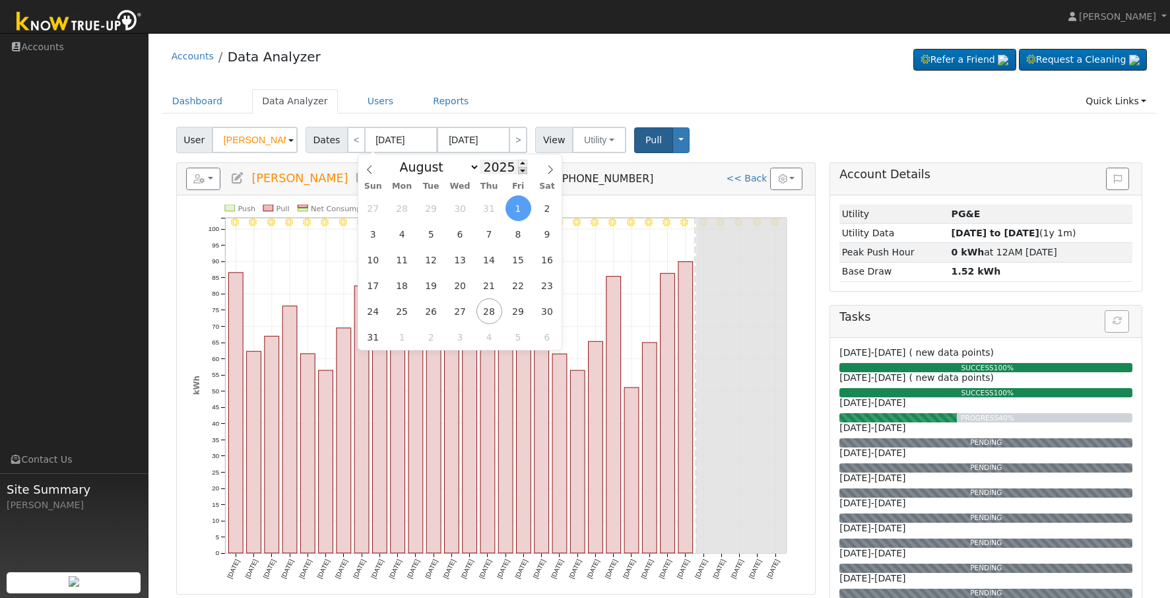
click at [518, 174] on span at bounding box center [522, 170] width 9 height 7
type input "2024"
click at [492, 206] on span "1" at bounding box center [489, 208] width 26 height 26
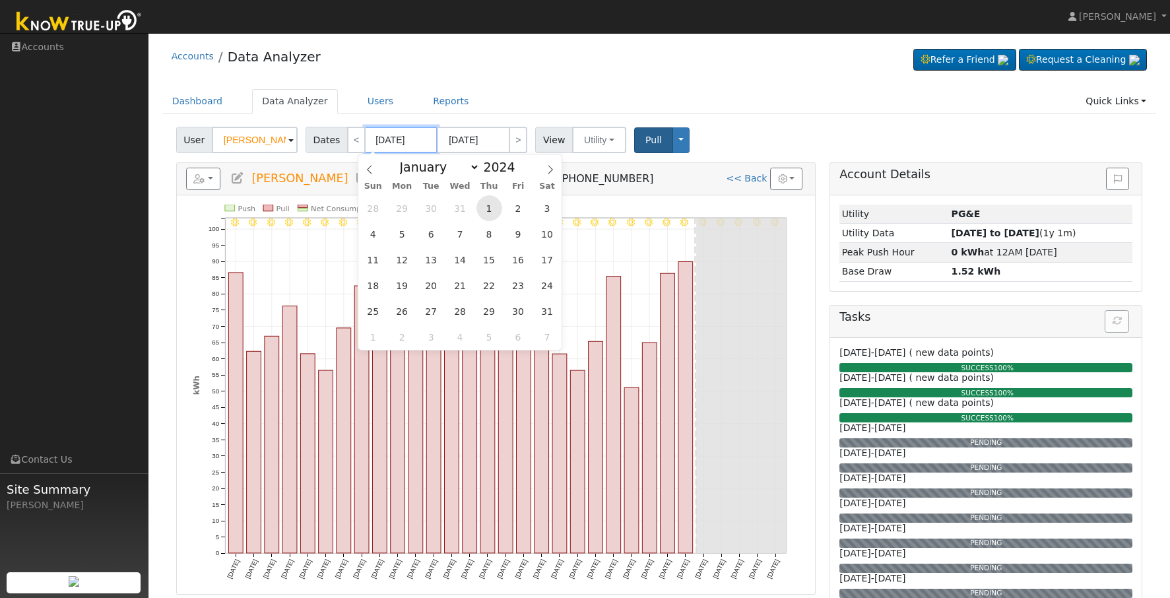
type input "08/01/2024"
type input "08/31/2024"
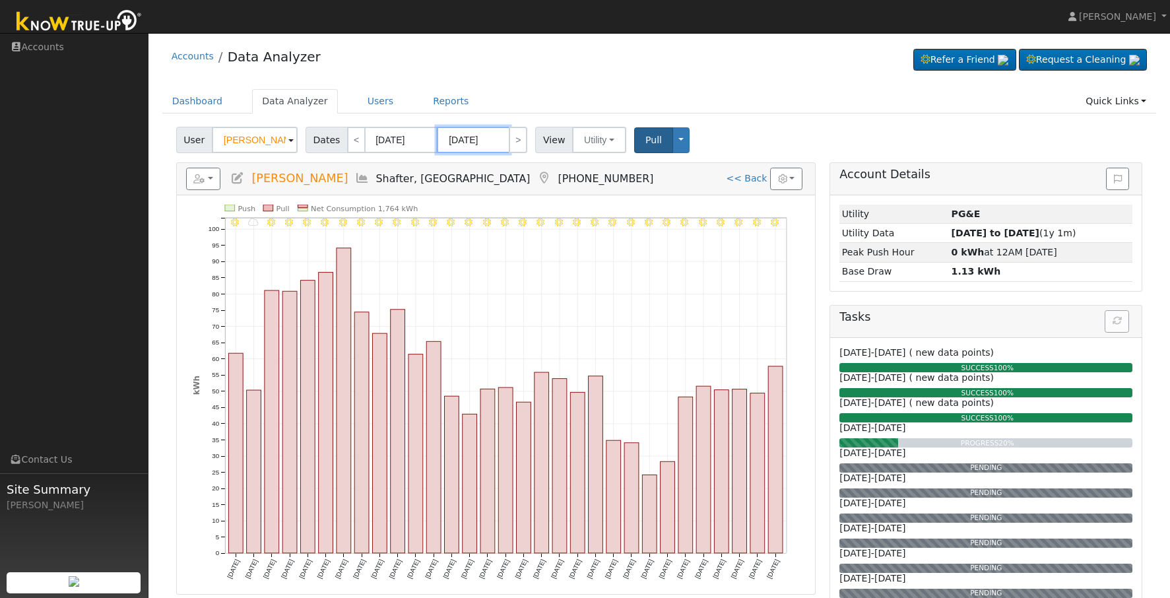
click at [488, 146] on input "08/31/2024" at bounding box center [473, 140] width 73 height 26
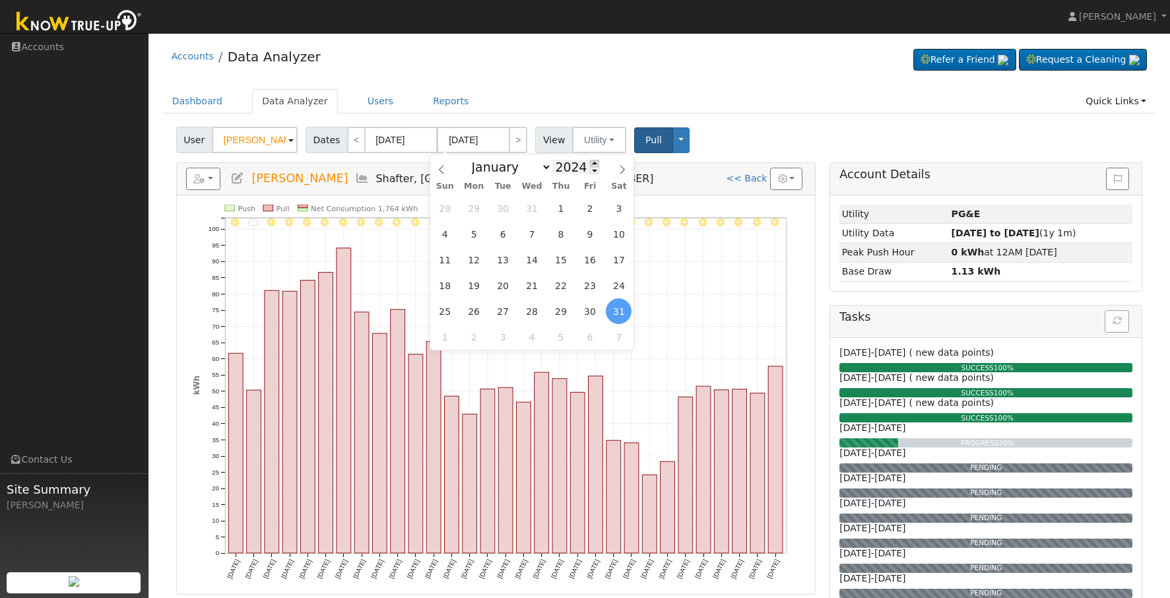
click at [590, 162] on span at bounding box center [594, 163] width 9 height 7
type input "2025"
click at [597, 207] on span "1" at bounding box center [590, 208] width 26 height 26
type input "08/01/2025"
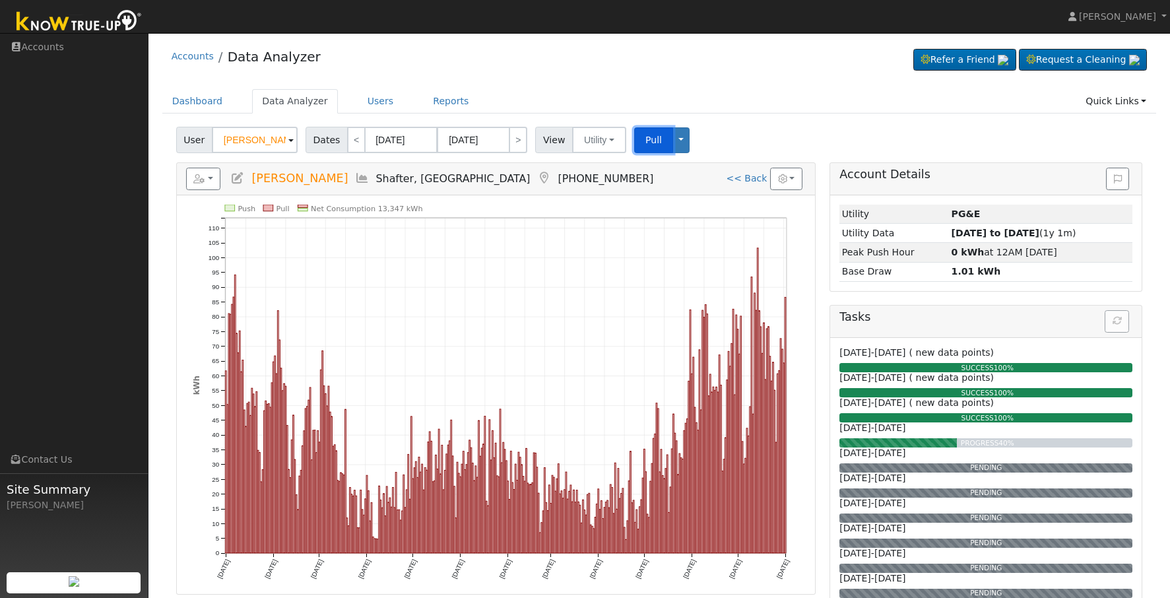
drag, startPoint x: 649, startPoint y: 142, endPoint x: 714, endPoint y: 79, distance: 90.1
click at [650, 142] on span "Pull" at bounding box center [653, 140] width 16 height 11
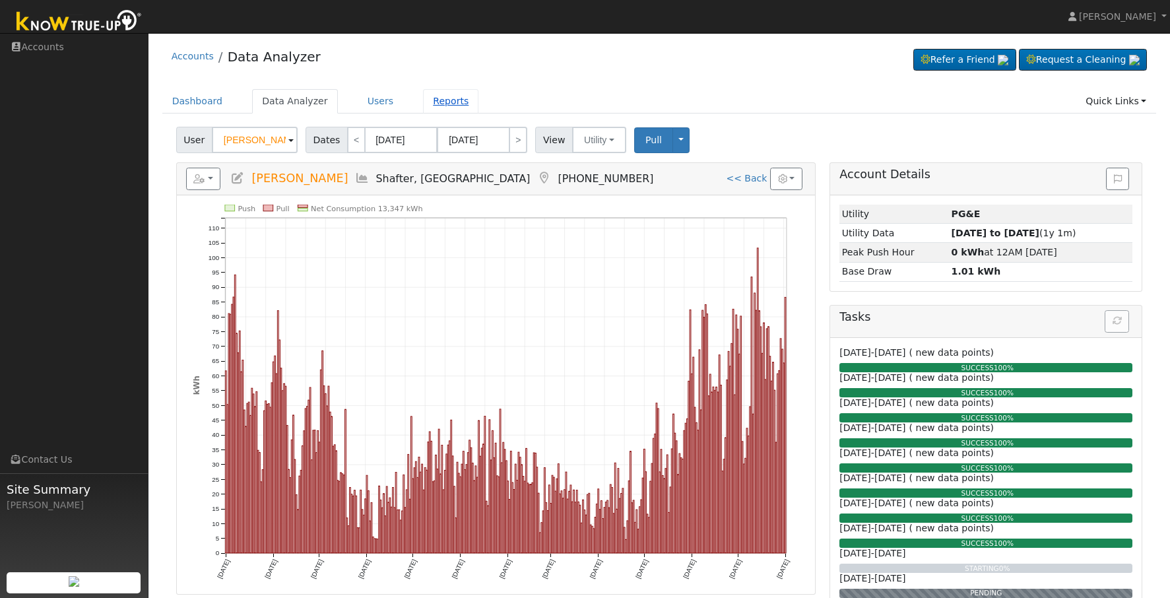
click at [427, 104] on link "Reports" at bounding box center [450, 101] width 55 height 24
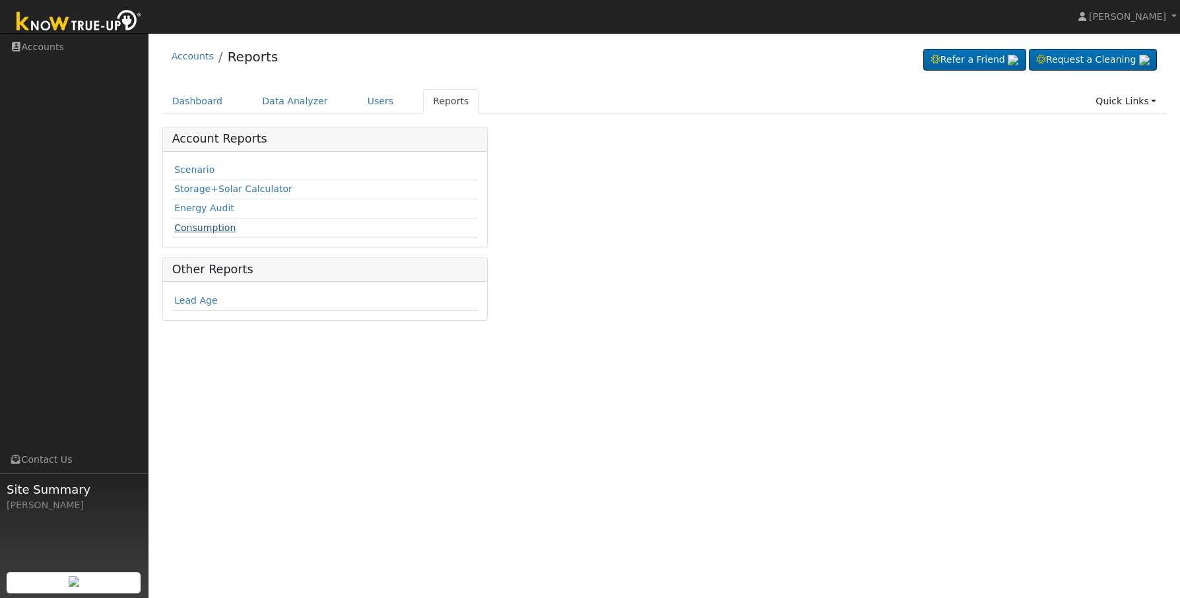
click at [210, 229] on link "Consumption" at bounding box center [204, 227] width 61 height 11
click at [269, 193] on link "Storage+Solar Calculator" at bounding box center [233, 188] width 118 height 11
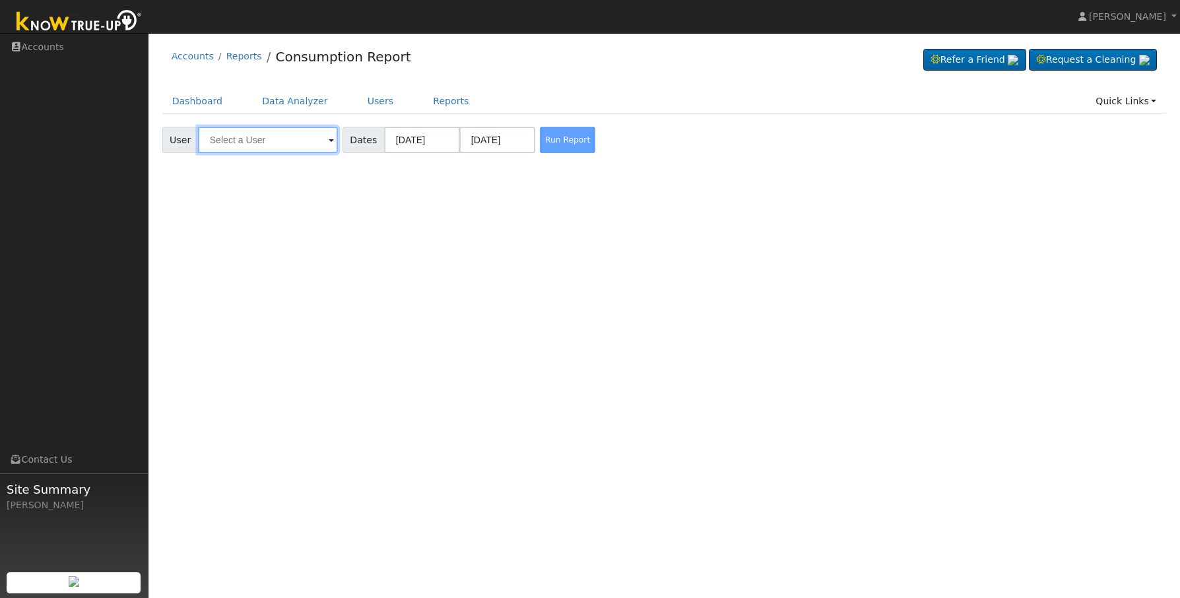
click at [288, 145] on input "text" at bounding box center [268, 140] width 140 height 26
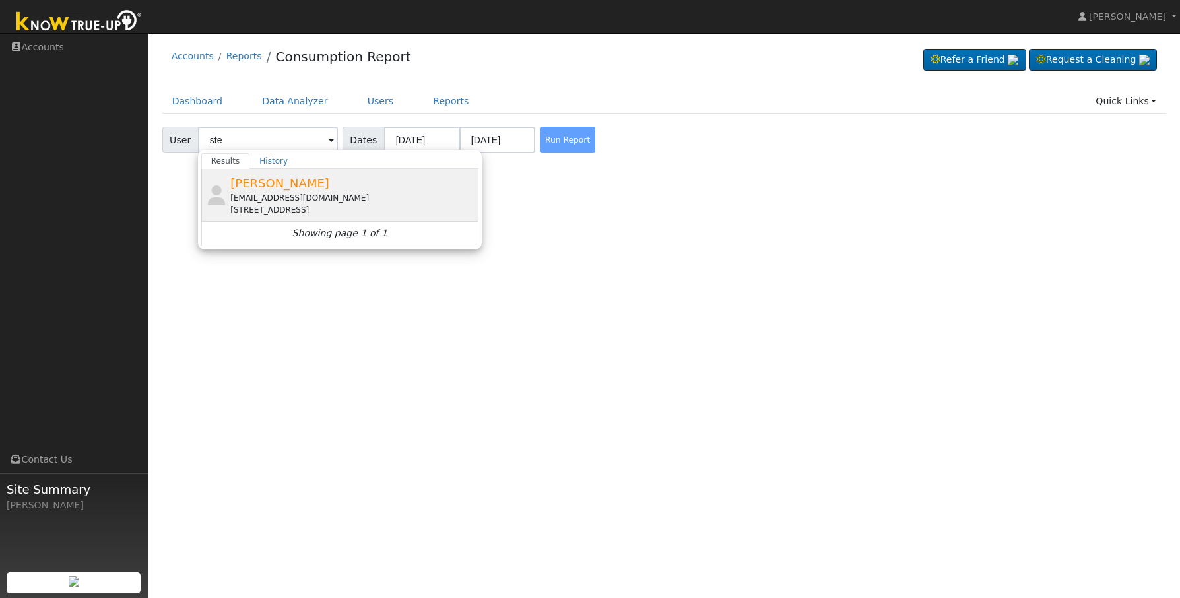
click at [307, 191] on div "Stephanie Maldonado smaldonado650@gmail.com 650 Sunset Avenue, Shafter, CA 93263" at bounding box center [352, 195] width 245 height 42
type input "[PERSON_NAME]"
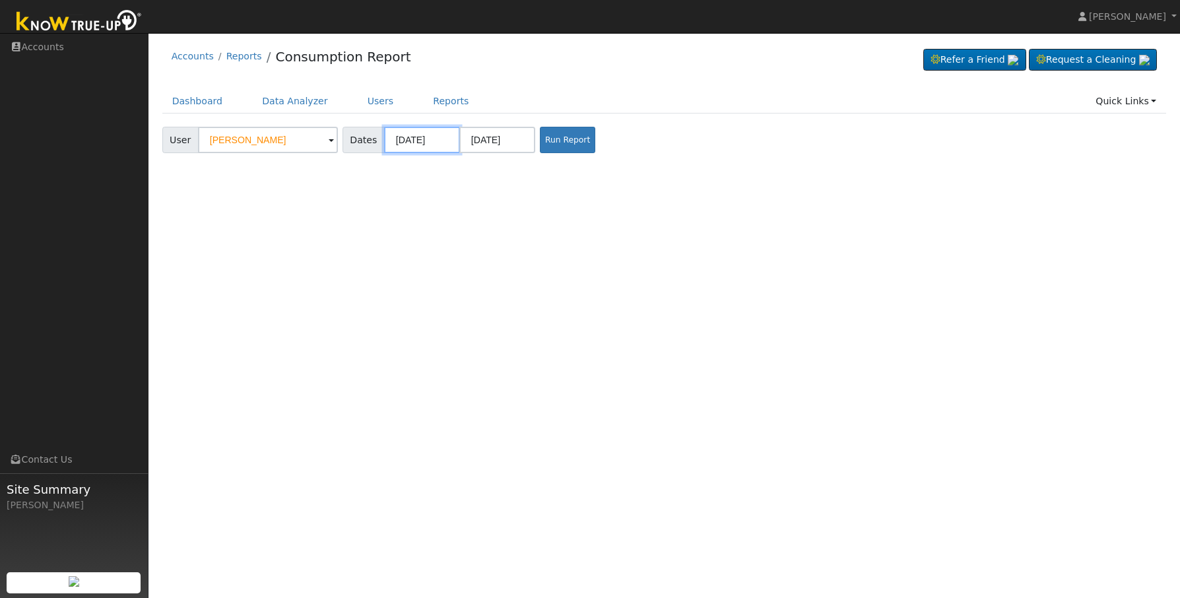
click at [442, 138] on input "08/01/2024" at bounding box center [422, 140] width 76 height 26
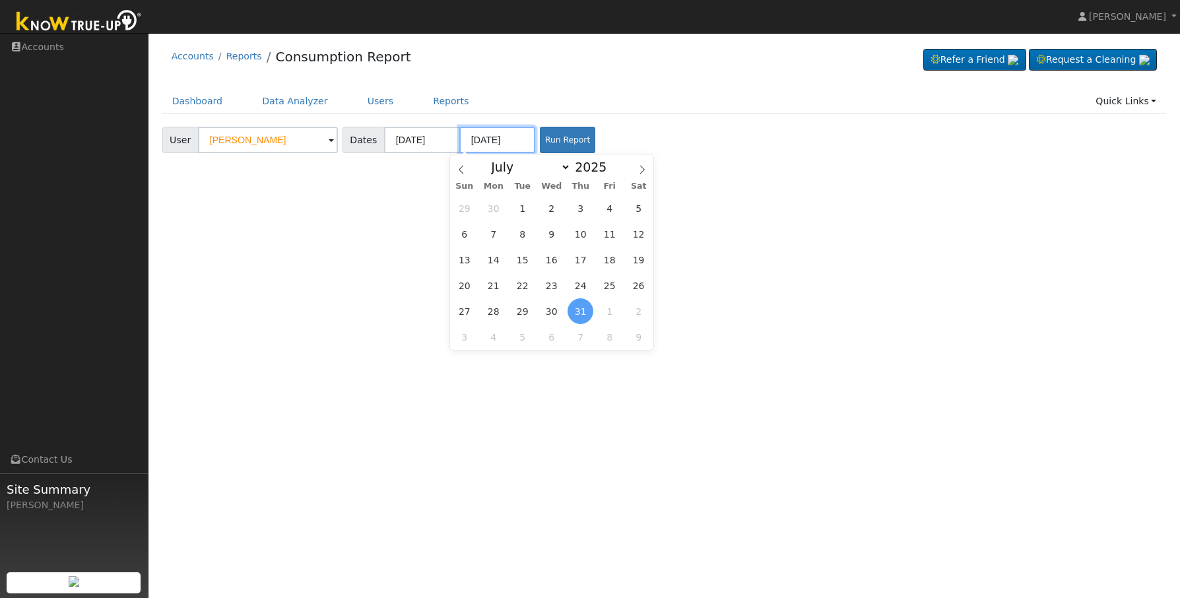
click at [511, 137] on input "07/31/2025" at bounding box center [497, 140] width 76 height 26
click at [554, 159] on select "January February March April May June July August September October November De…" at bounding box center [527, 167] width 86 height 16
select select "7"
click at [495, 159] on select "January February March April May June July August September October November De…" at bounding box center [527, 167] width 86 height 16
click at [602, 209] on span "1" at bounding box center [609, 208] width 26 height 26
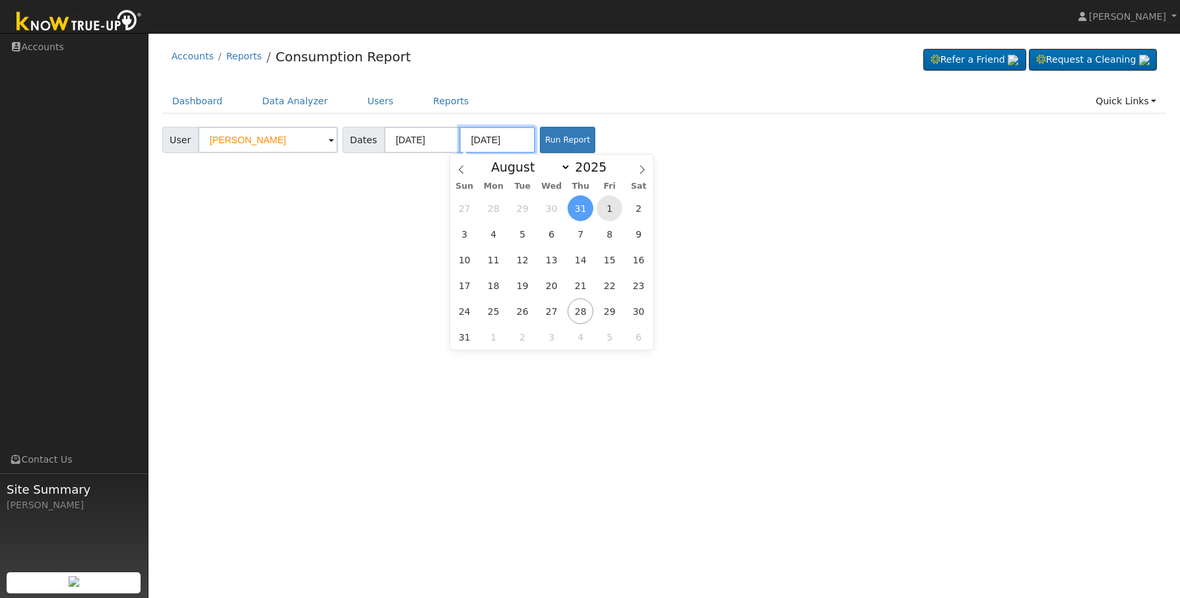
type input "08/01/2025"
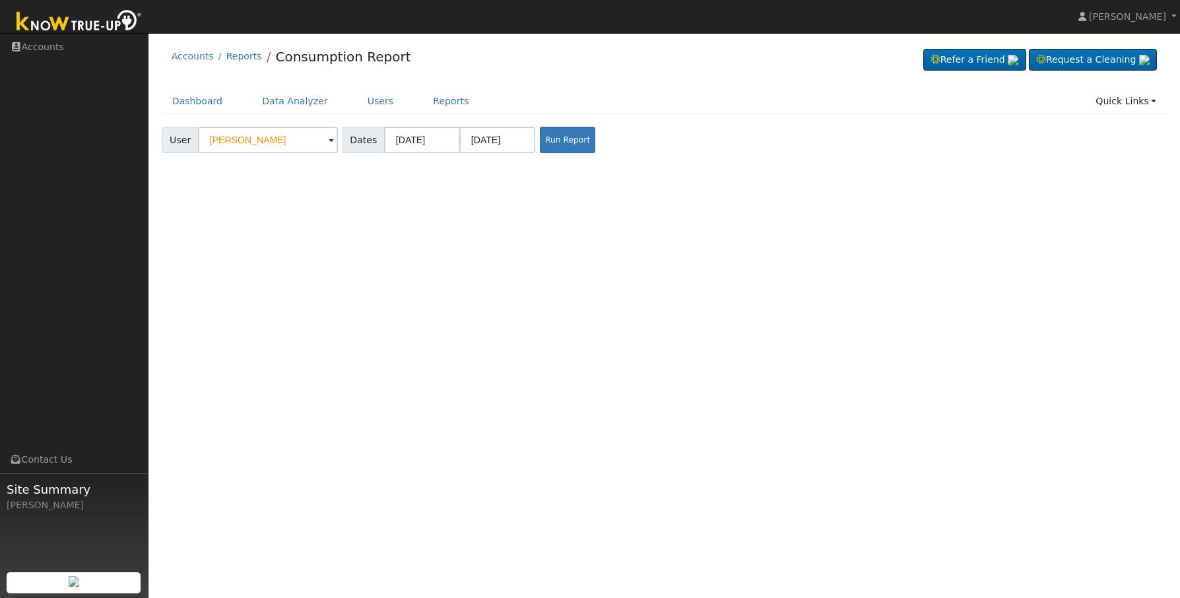
click at [652, 243] on div "User Profile First name Last name Email Email Notifications No Emails No Emails…" at bounding box center [663, 315] width 1031 height 565
click at [572, 143] on button "Run Report" at bounding box center [567, 140] width 55 height 26
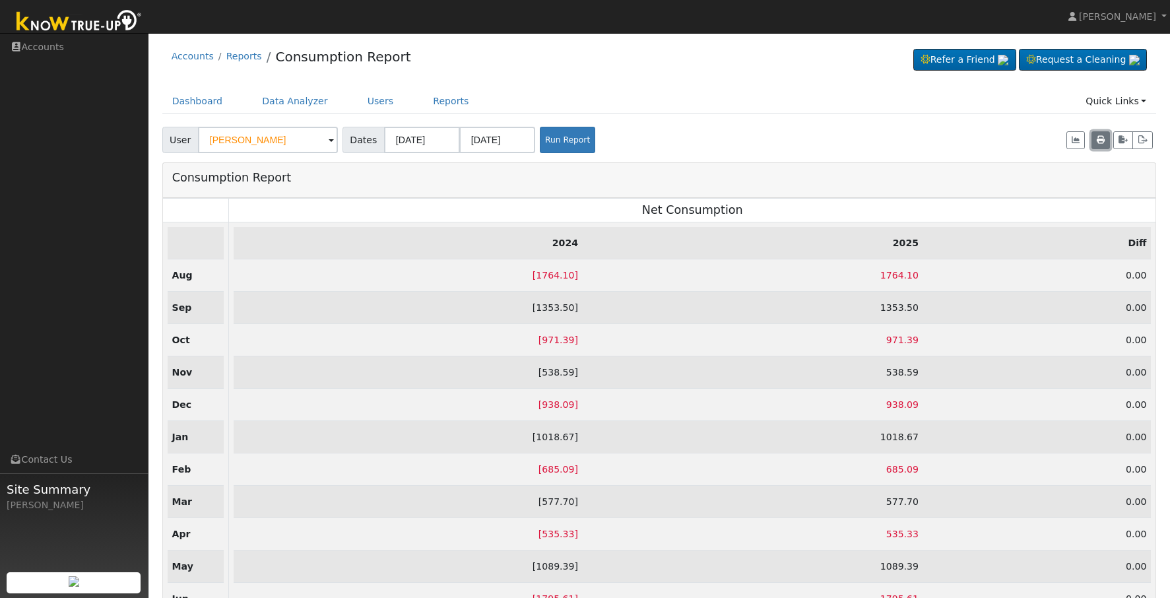
click at [1103, 144] on icon "button" at bounding box center [1101, 140] width 8 height 8
click at [1122, 138] on icon "button" at bounding box center [1122, 140] width 9 height 8
click at [1140, 141] on icon "button" at bounding box center [1143, 140] width 10 height 8
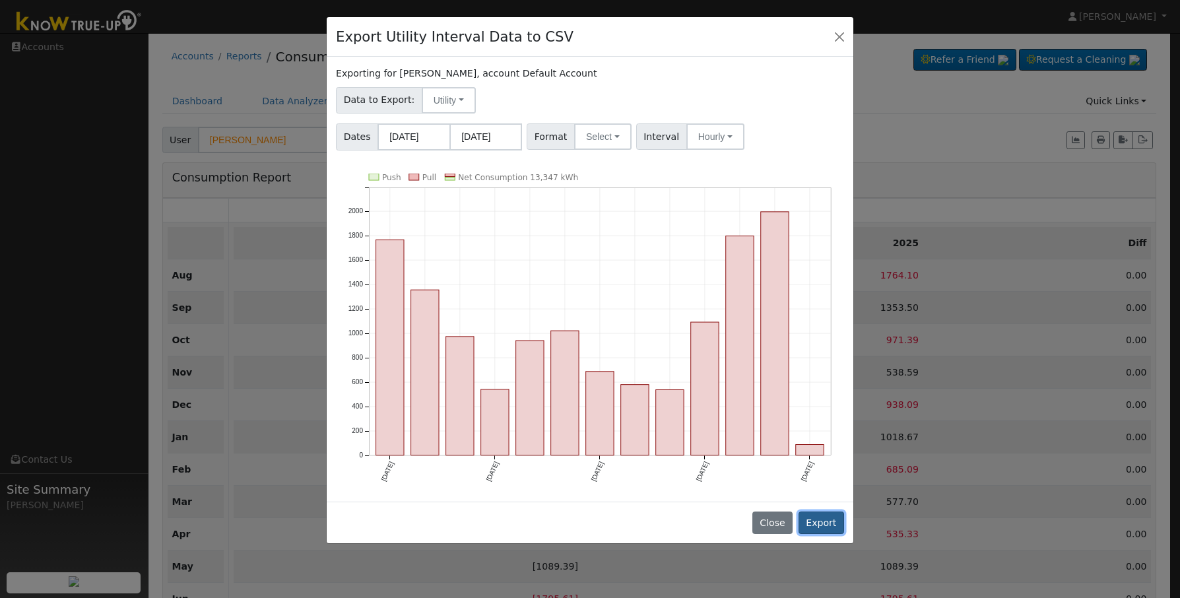
click at [836, 526] on button "Export" at bounding box center [821, 522] width 46 height 22
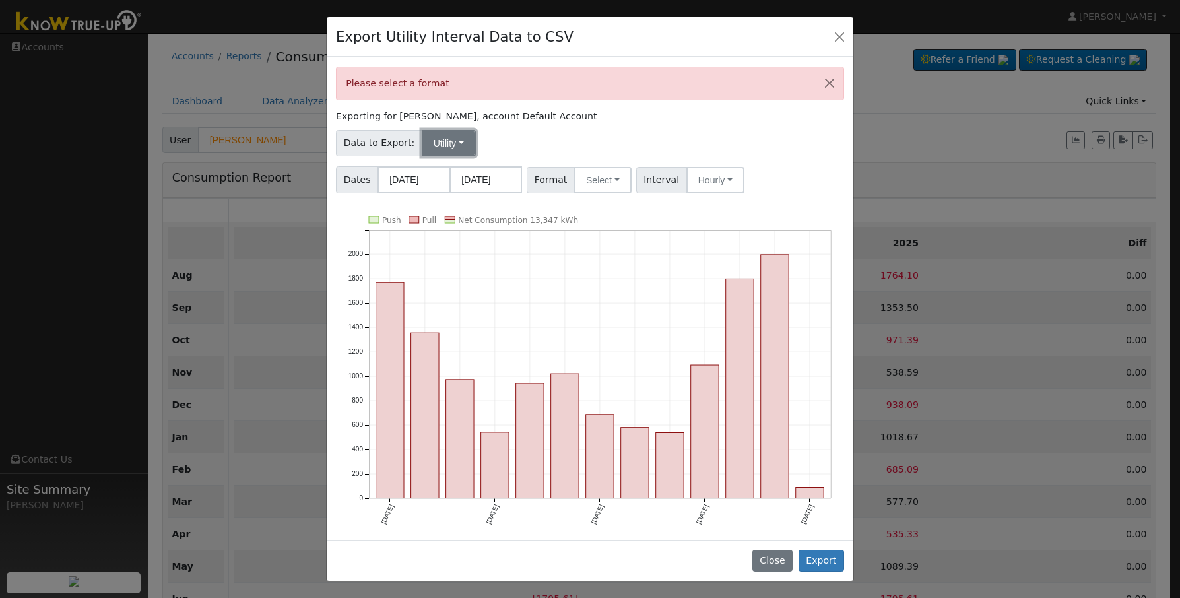
click at [449, 140] on button "Utility" at bounding box center [449, 143] width 54 height 26
click at [449, 172] on link "Utility" at bounding box center [458, 172] width 92 height 18
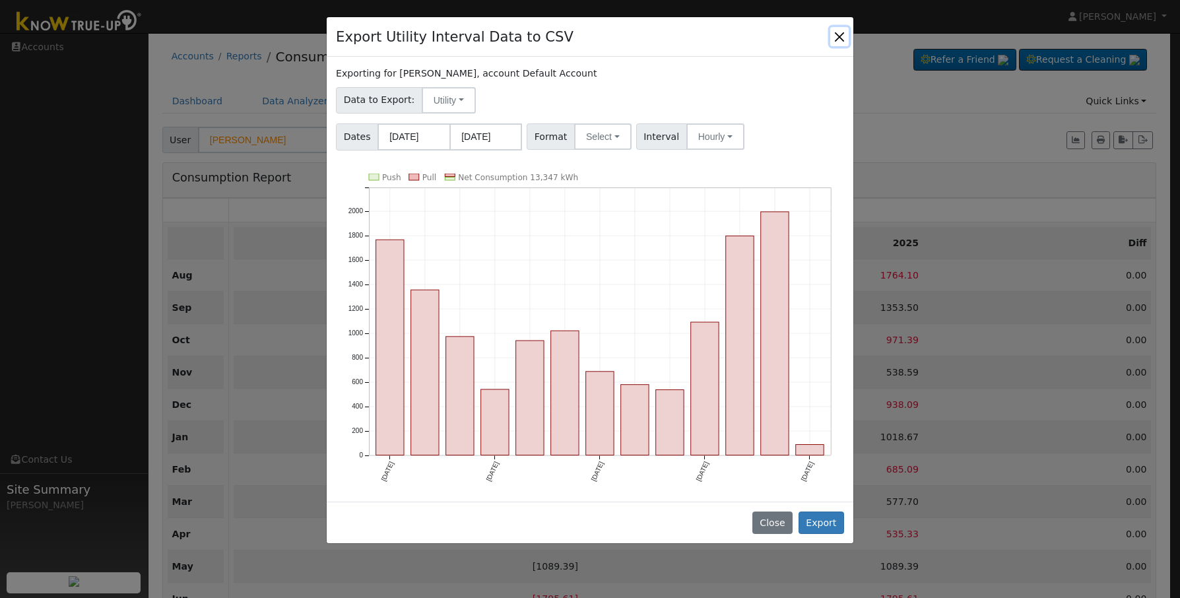
drag, startPoint x: 845, startPoint y: 28, endPoint x: 838, endPoint y: 35, distance: 9.3
click at [841, 32] on button "Close" at bounding box center [839, 36] width 18 height 18
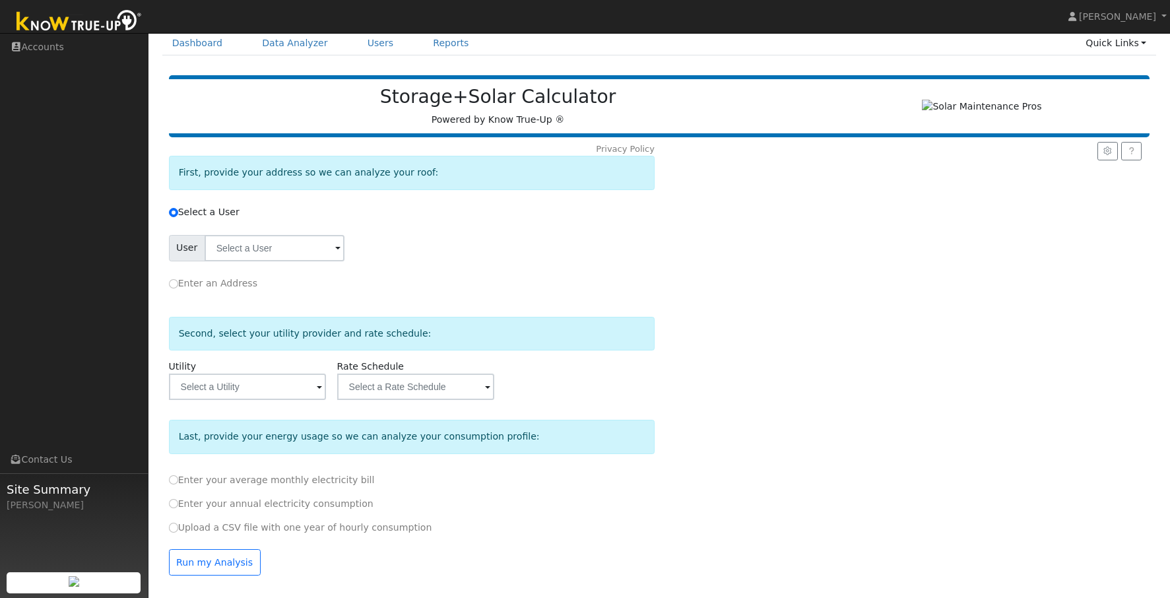
scroll to position [63, 0]
click at [319, 253] on input "text" at bounding box center [275, 248] width 140 height 26
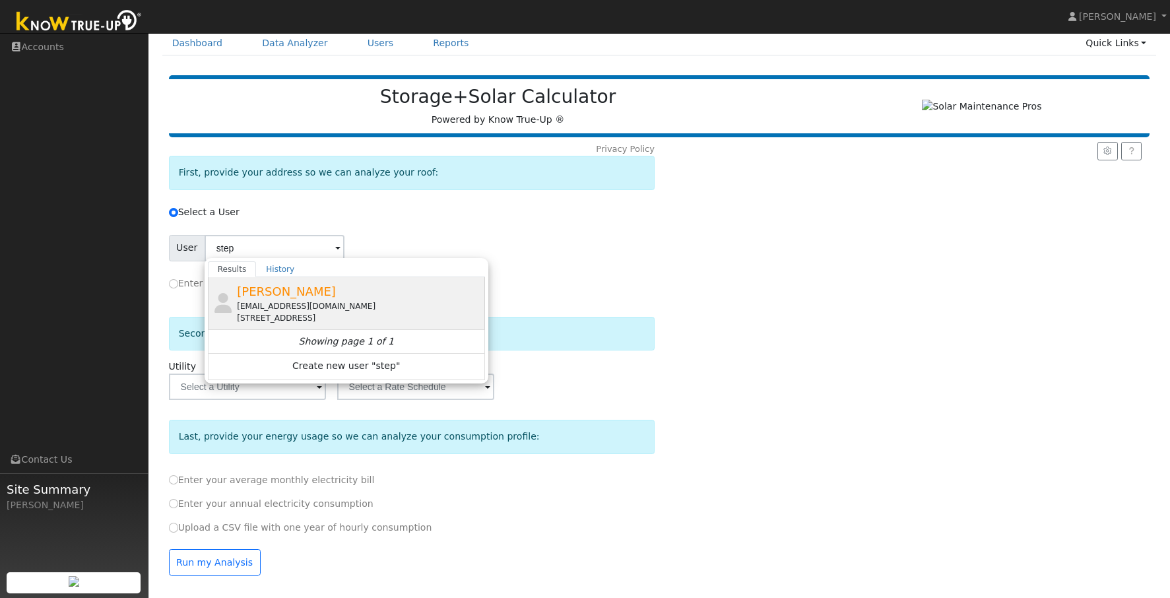
click at [305, 288] on span "[PERSON_NAME]" at bounding box center [286, 291] width 99 height 14
type input "[PERSON_NAME]"
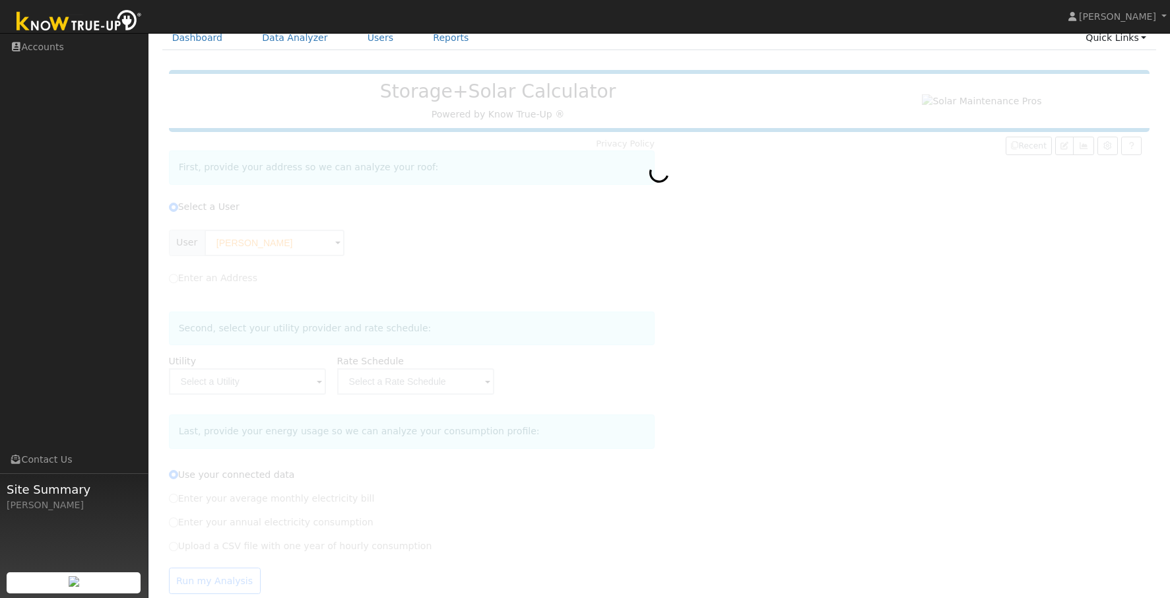
type input "Pacific Gas & Electric"
type input "E-1"
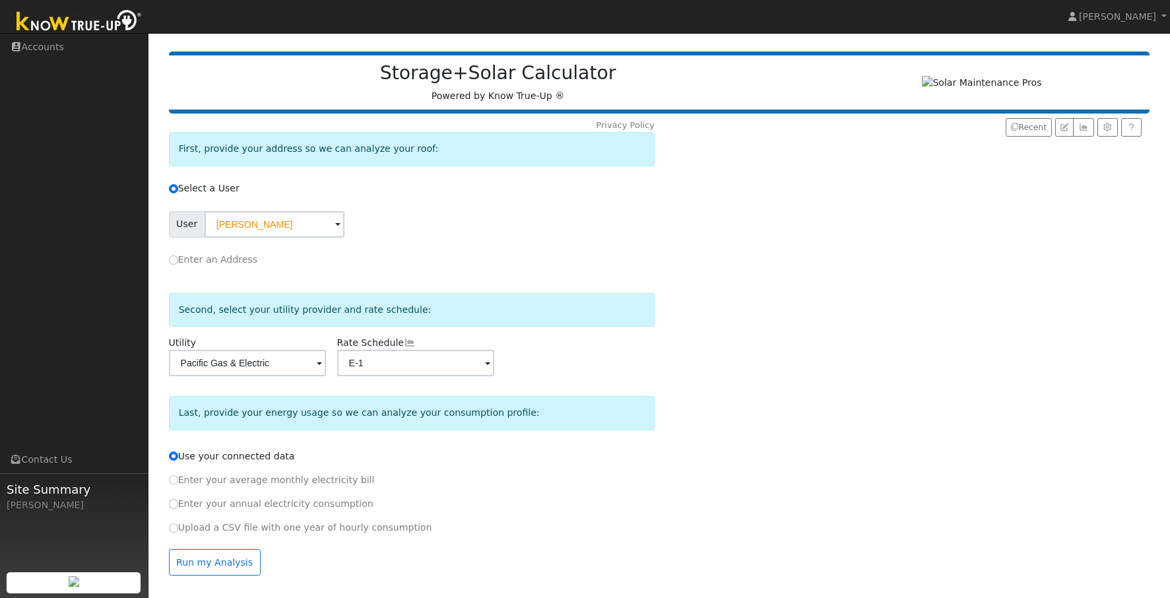
scroll to position [87, 0]
click at [223, 553] on button "Run my Analysis" at bounding box center [215, 562] width 92 height 26
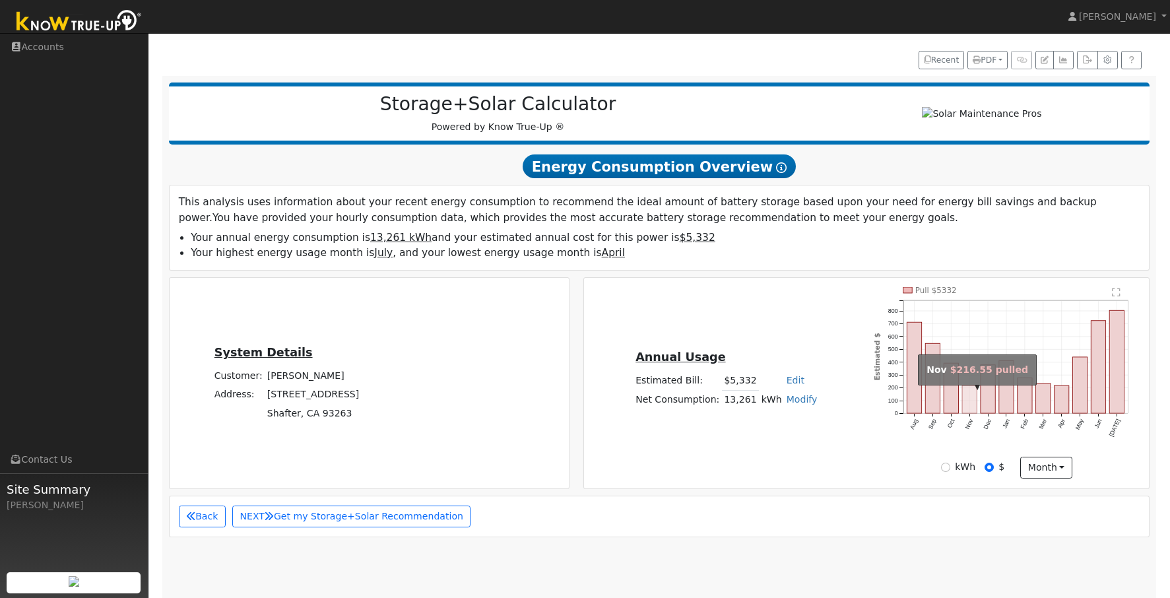
scroll to position [123, 0]
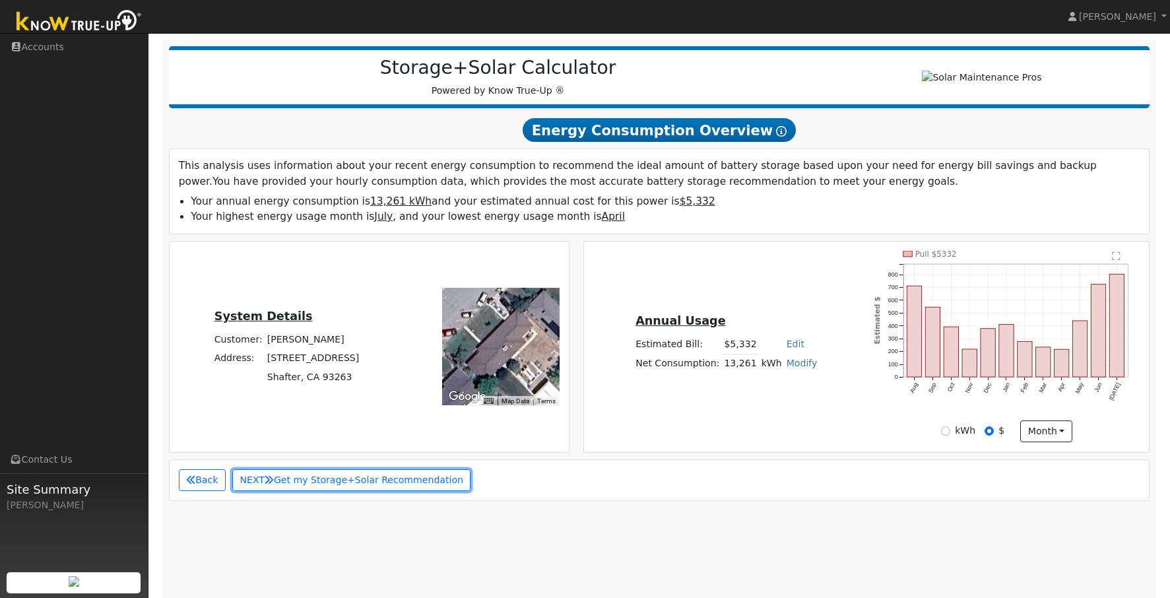
click at [350, 492] on button "NEXT Get my Storage+Solar Recommendation" at bounding box center [351, 480] width 239 height 22
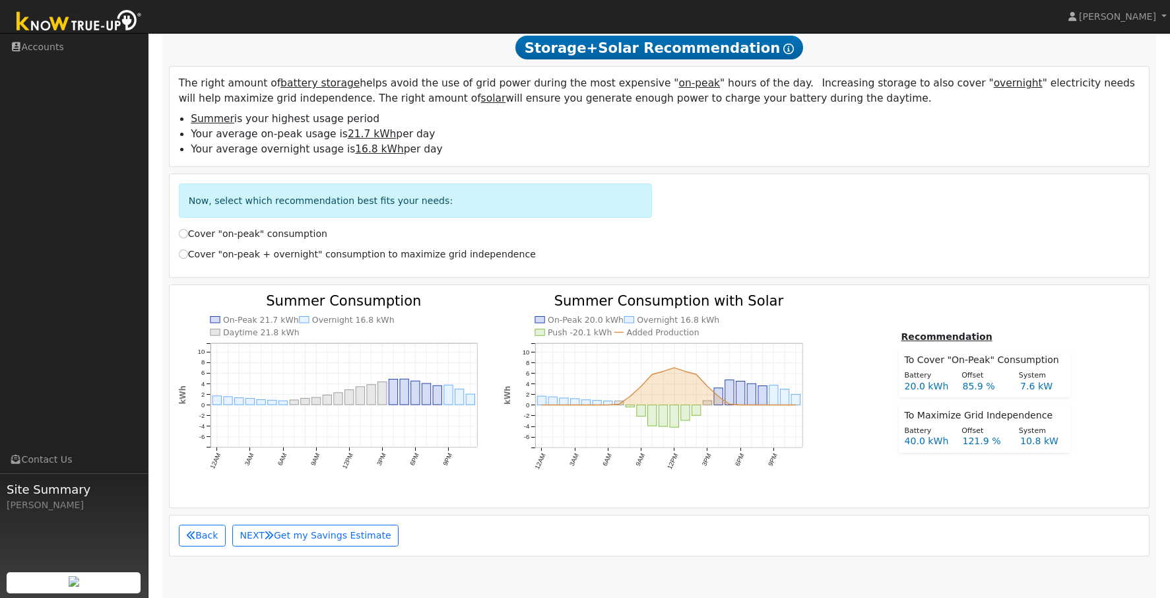
scroll to position [552, 0]
click at [253, 240] on label "Cover "on-peak" consumption" at bounding box center [253, 233] width 148 height 14
click at [188, 237] on input "Cover "on-peak" consumption" at bounding box center [183, 232] width 9 height 9
radio input "true"
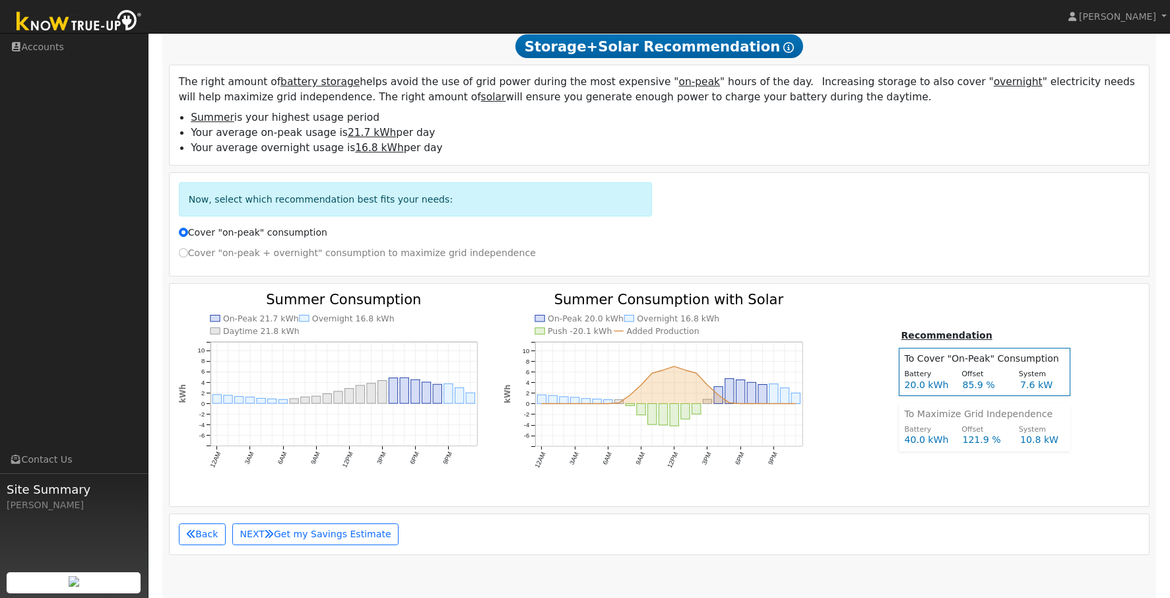
click at [257, 257] on label "Cover "on-peak + overnight" consumption to maximize grid independence" at bounding box center [357, 253] width 357 height 14
click at [188, 257] on input "Cover "on-peak + overnight" consumption to maximize grid independence" at bounding box center [183, 252] width 9 height 9
radio input "true"
radio input "false"
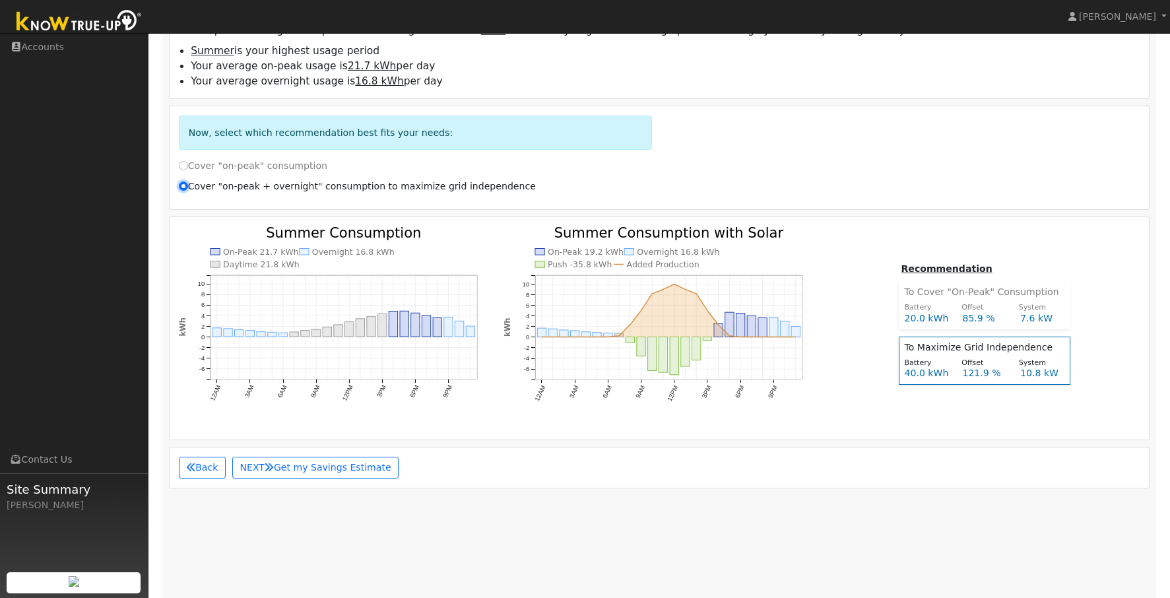
scroll to position [618, 0]
click at [352, 480] on button "NEXT Get my Savings Estimate" at bounding box center [315, 468] width 166 height 22
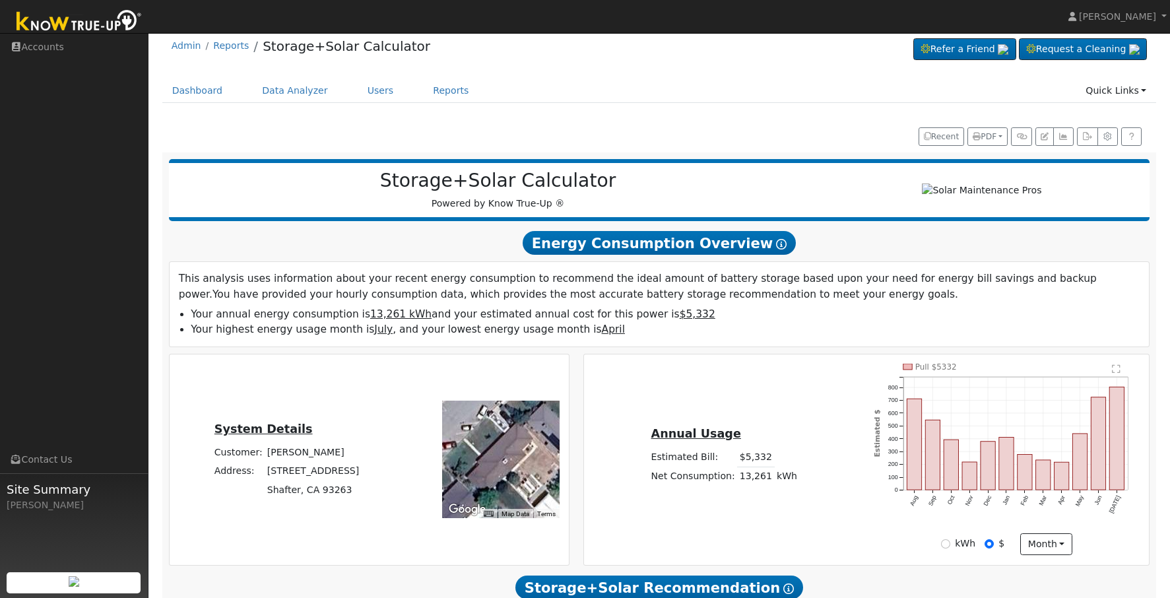
scroll to position [0, 0]
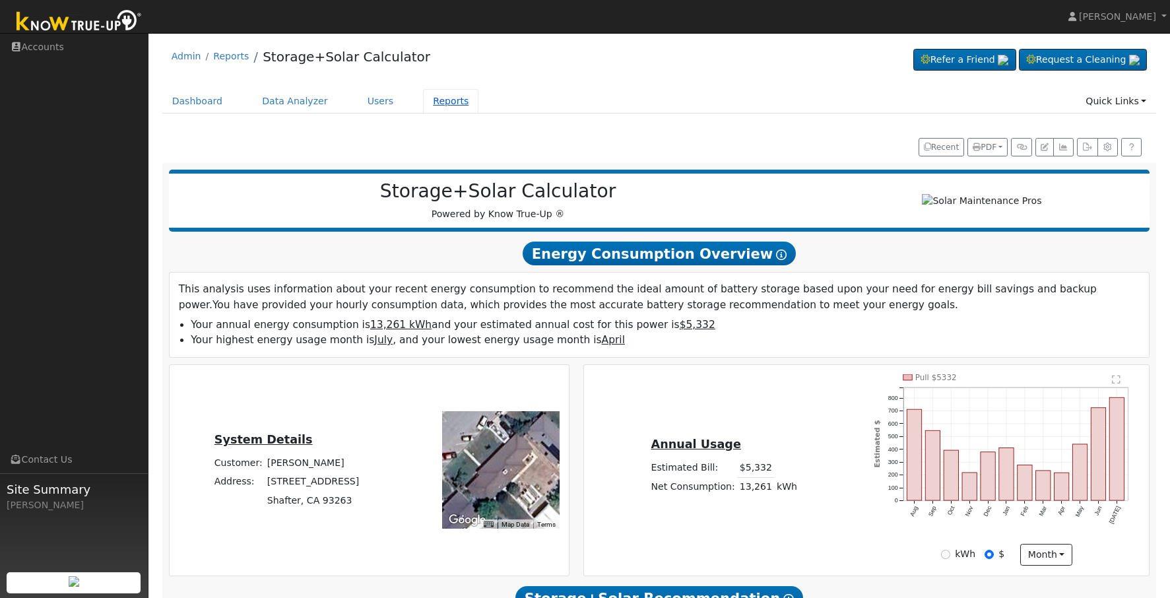
click at [447, 107] on link "Reports" at bounding box center [450, 101] width 55 height 24
